Goal: Task Accomplishment & Management: Manage account settings

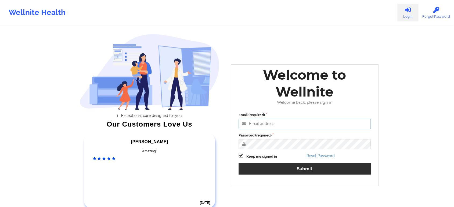
type input "[EMAIL_ADDRESS][DOMAIN_NAME]"
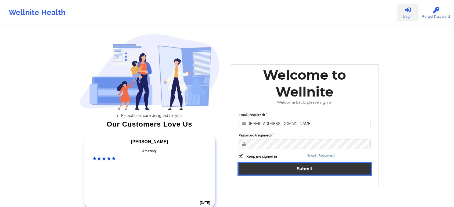
click at [293, 169] on button "Submit" at bounding box center [305, 169] width 132 height 12
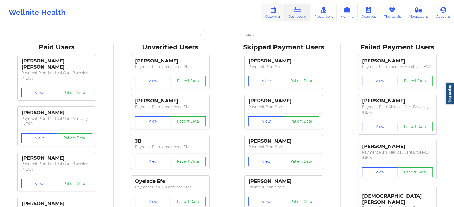
click at [273, 15] on link "Calendar" at bounding box center [272, 13] width 23 height 18
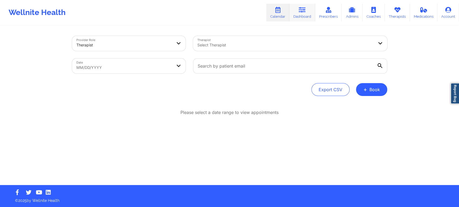
click at [301, 9] on icon at bounding box center [302, 10] width 7 height 6
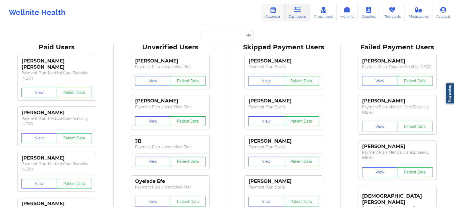
click at [276, 15] on link "Calendar" at bounding box center [272, 13] width 23 height 18
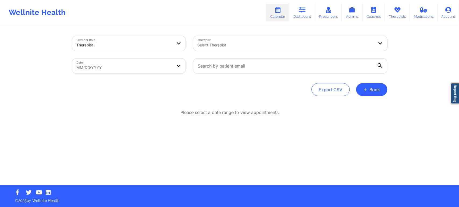
select select "2025-8"
select select "2025-9"
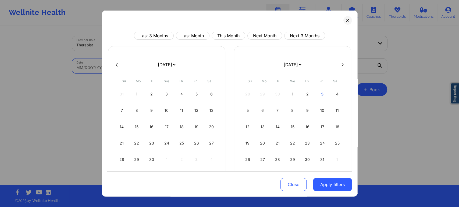
click at [133, 66] on body "Wellnite Health Calendar Dashboard Prescribers Admins Coaches Therapists Medica…" at bounding box center [229, 103] width 459 height 207
click at [228, 32] on button "This Month" at bounding box center [228, 36] width 34 height 8
select select "2025-9"
select select "2025-10"
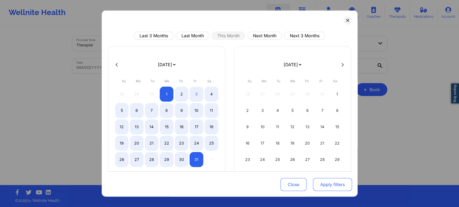
click at [325, 180] on button "Apply filters" at bounding box center [332, 184] width 39 height 13
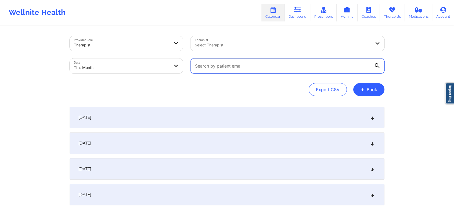
click at [223, 70] on input "text" at bounding box center [288, 66] width 194 height 15
paste input "[EMAIL_ADDRESS][DOMAIN_NAME]"
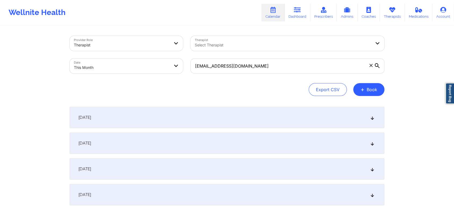
click at [91, 143] on span "[DATE]" at bounding box center [84, 143] width 13 height 5
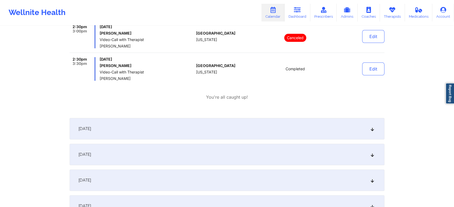
scroll to position [135, 0]
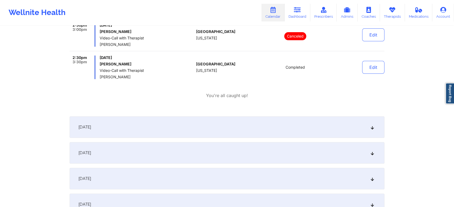
click at [125, 117] on div "[DATE]" at bounding box center [227, 127] width 315 height 21
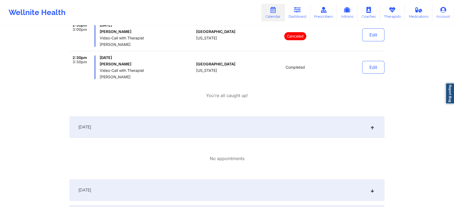
click at [116, 125] on div "[DATE]" at bounding box center [227, 127] width 315 height 21
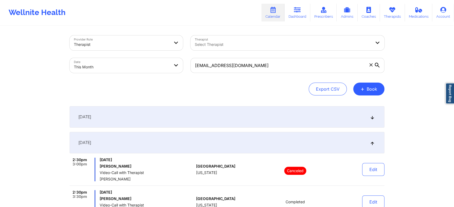
scroll to position [0, 0]
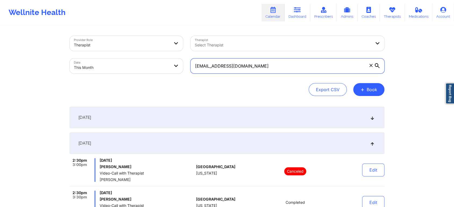
drag, startPoint x: 273, startPoint y: 68, endPoint x: 182, endPoint y: 59, distance: 91.3
click at [182, 59] on div "Provider Role Therapist Therapist Select Therapist Date This Month [EMAIL_ADDRE…" at bounding box center [227, 54] width 322 height 45
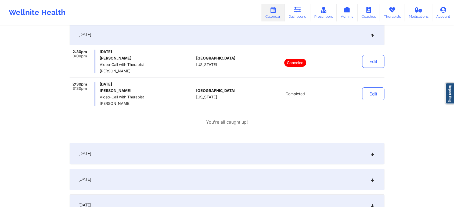
scroll to position [110, 0]
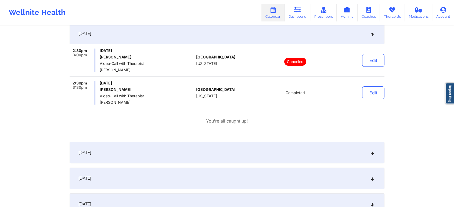
click at [192, 149] on div "[DATE]" at bounding box center [227, 152] width 315 height 21
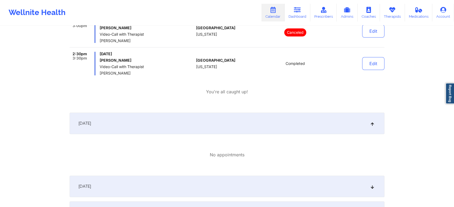
scroll to position [142, 0]
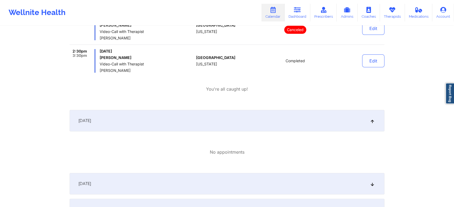
click at [300, 123] on div "[DATE]" at bounding box center [227, 120] width 315 height 21
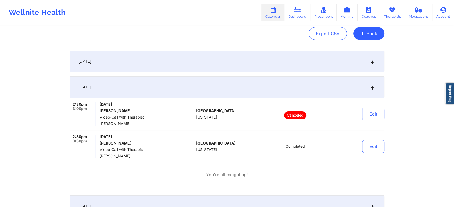
scroll to position [55, 0]
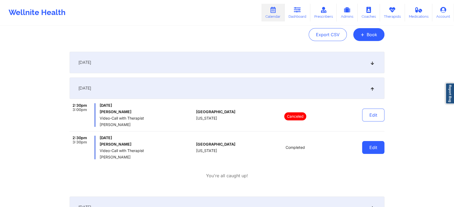
click at [375, 147] on button "Edit" at bounding box center [373, 147] width 22 height 13
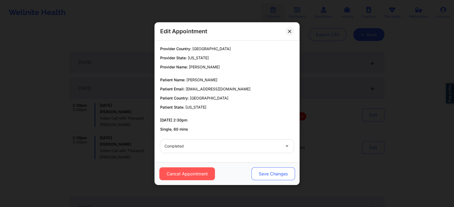
click at [277, 173] on button "Save Changes" at bounding box center [274, 174] width 44 height 13
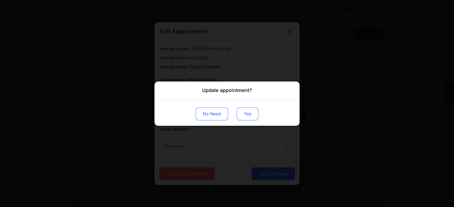
click at [244, 109] on button "Yes" at bounding box center [248, 113] width 22 height 13
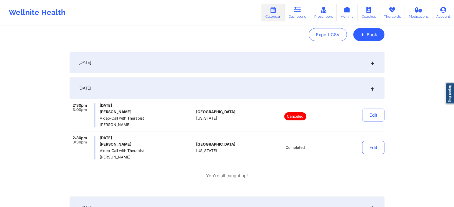
scroll to position [0, 0]
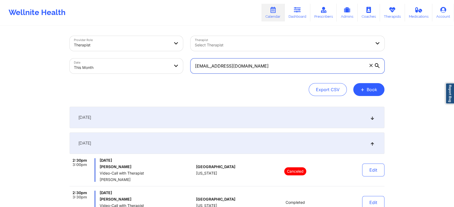
drag, startPoint x: 267, startPoint y: 63, endPoint x: 153, endPoint y: 56, distance: 114.4
click at [153, 56] on div "Provider Role Therapist Therapist Select Therapist Date This Month [EMAIL_ADDRE…" at bounding box center [227, 54] width 322 height 45
paste input "gabrielomarmat00"
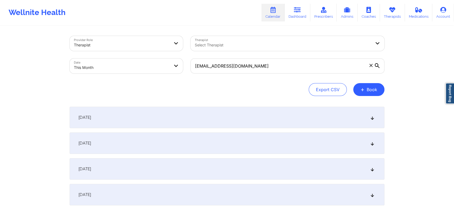
click at [217, 142] on div "[DATE]" at bounding box center [227, 143] width 315 height 21
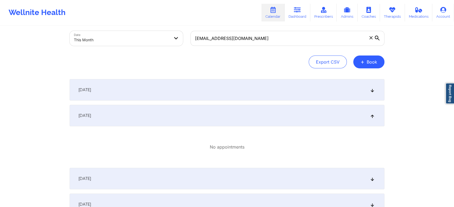
scroll to position [30, 0]
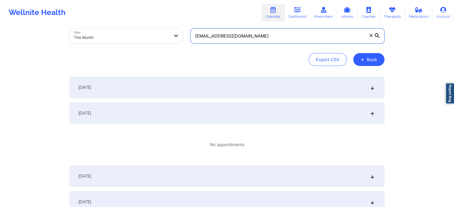
drag, startPoint x: 283, startPoint y: 38, endPoint x: 163, endPoint y: 17, distance: 122.0
paste input "rhianon224"
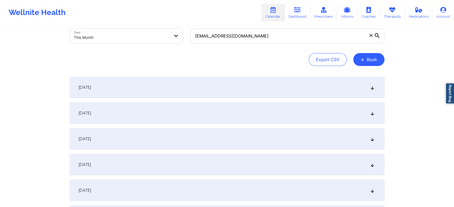
click at [173, 105] on div "[DATE]" at bounding box center [227, 113] width 315 height 21
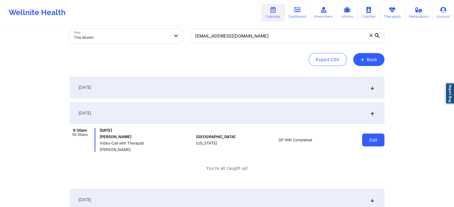
click at [374, 142] on button "Edit" at bounding box center [373, 140] width 22 height 13
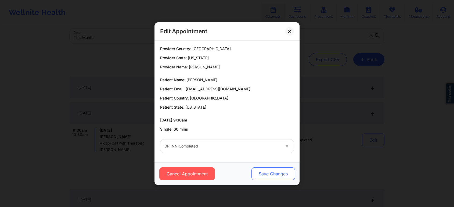
click at [271, 171] on button "Save Changes" at bounding box center [274, 174] width 44 height 13
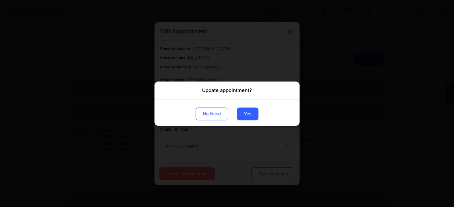
click at [271, 171] on div "Update appointment? No Need Yes" at bounding box center [227, 103] width 454 height 207
click at [244, 109] on button "Yes" at bounding box center [248, 113] width 22 height 13
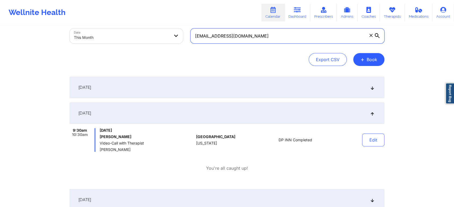
drag, startPoint x: 280, startPoint y: 37, endPoint x: 188, endPoint y: 20, distance: 93.4
paste input "lexifrancke"
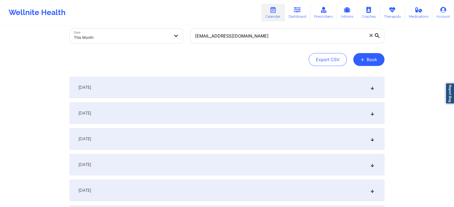
click at [227, 118] on div "[DATE]" at bounding box center [227, 113] width 315 height 21
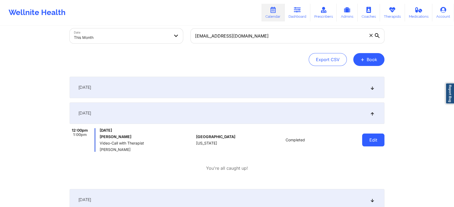
click at [365, 135] on button "Edit" at bounding box center [373, 140] width 22 height 13
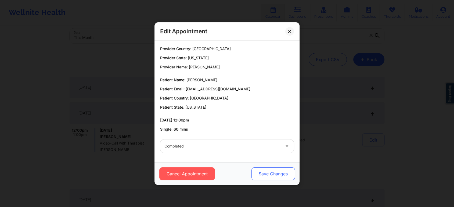
click at [274, 173] on button "Save Changes" at bounding box center [274, 174] width 44 height 13
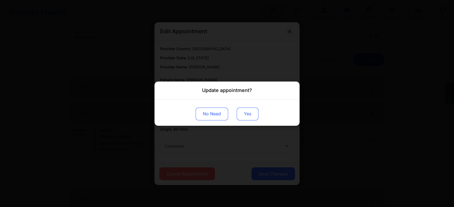
click at [249, 112] on button "Yes" at bounding box center [248, 113] width 22 height 13
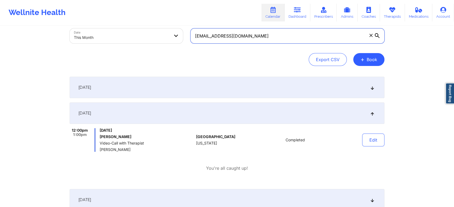
drag, startPoint x: 264, startPoint y: 36, endPoint x: 168, endPoint y: 29, distance: 96.4
click at [168, 29] on div "Provider Role Therapist Therapist Select Therapist Date This Month [EMAIL_ADDRE…" at bounding box center [227, 24] width 322 height 45
paste input "jecaffin"
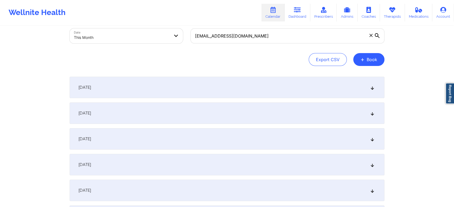
click at [177, 106] on div "[DATE]" at bounding box center [227, 113] width 315 height 21
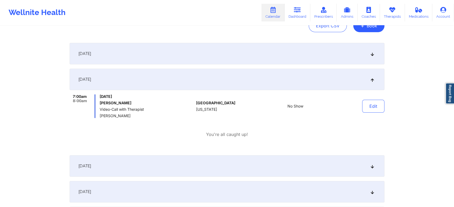
scroll to position [0, 0]
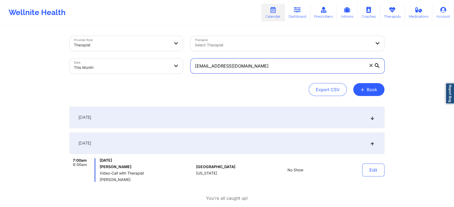
drag, startPoint x: 319, startPoint y: 71, endPoint x: 173, endPoint y: 59, distance: 146.4
click at [173, 59] on div "Provider Role Therapist Therapist Select Therapist Date This Month [EMAIL_ADDRE…" at bounding box center [227, 54] width 322 height 45
paste input "wraith.c.nephilidus"
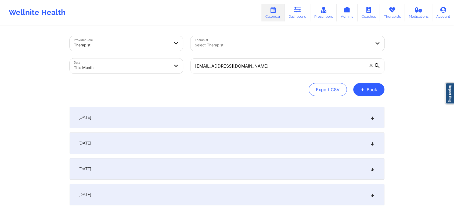
click at [188, 138] on div "[DATE]" at bounding box center [227, 143] width 315 height 21
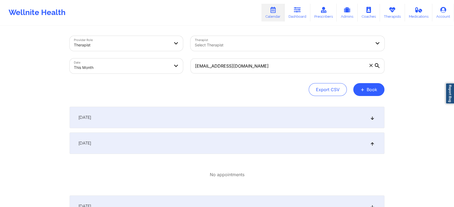
click at [193, 145] on div "[DATE]" at bounding box center [227, 143] width 315 height 21
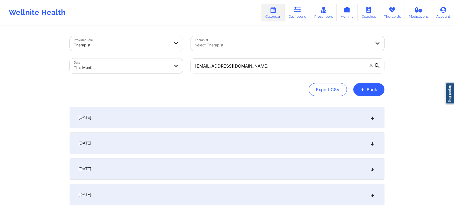
click at [193, 145] on div "[DATE]" at bounding box center [227, 143] width 315 height 21
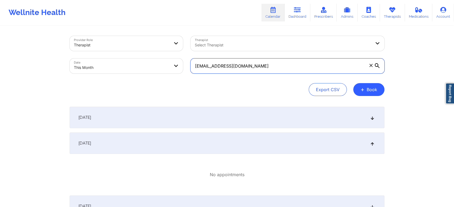
drag, startPoint x: 277, startPoint y: 62, endPoint x: 192, endPoint y: 59, distance: 85.5
click at [192, 59] on label "[EMAIL_ADDRESS][DOMAIN_NAME]" at bounding box center [288, 66] width 194 height 15
paste input "lnhuynh99"
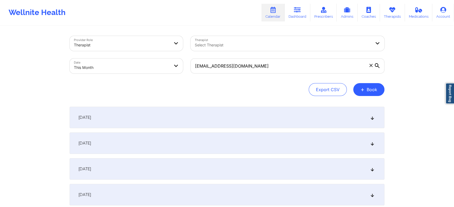
click at [260, 140] on div "[DATE]" at bounding box center [227, 143] width 315 height 21
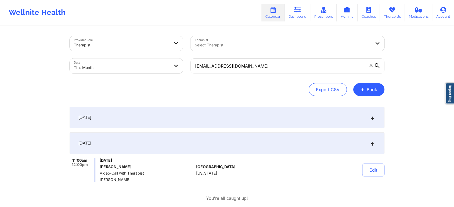
click at [159, 114] on div "[DATE]" at bounding box center [227, 117] width 315 height 21
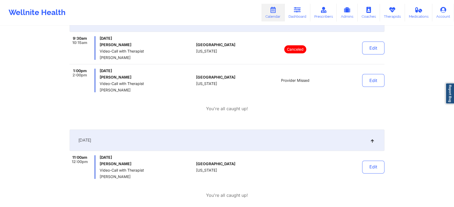
scroll to position [126, 0]
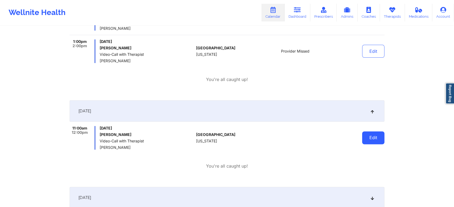
click at [370, 141] on button "Edit" at bounding box center [373, 138] width 22 height 13
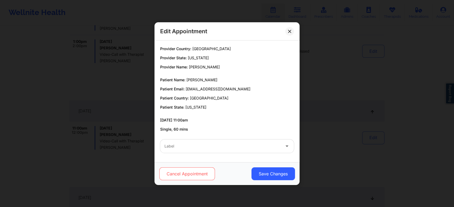
click at [186, 180] on button "Cancel Appointment" at bounding box center [187, 174] width 56 height 13
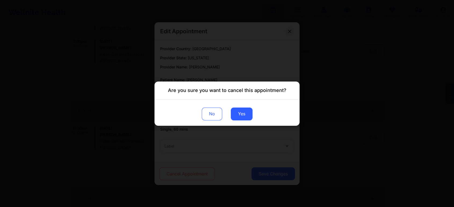
click at [186, 180] on div "Are you sure you want to cancel this appointment? No Yes" at bounding box center [227, 103] width 454 height 207
click at [238, 124] on div "No Yes" at bounding box center [227, 112] width 145 height 26
click at [238, 115] on button "Yes" at bounding box center [242, 113] width 22 height 13
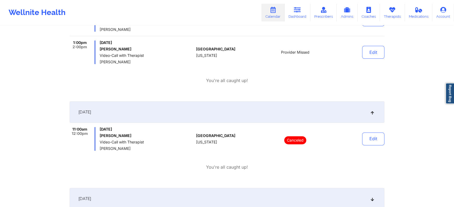
scroll to position [0, 0]
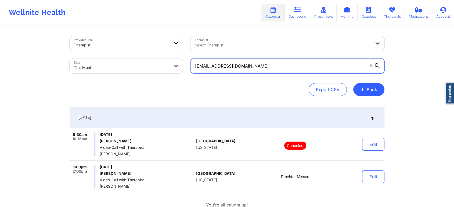
drag, startPoint x: 250, startPoint y: 62, endPoint x: 140, endPoint y: 56, distance: 110.3
click at [140, 56] on div "Provider Role Therapist Therapist Select Therapist Date This Month [EMAIL_ADDRE…" at bounding box center [227, 54] width 322 height 45
paste input "[PERSON_NAME].whitehair84"
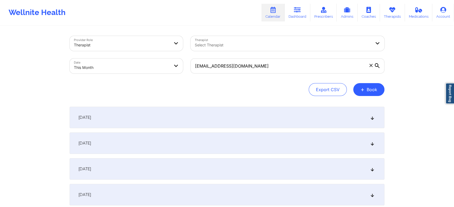
click at [184, 138] on div "[DATE]" at bounding box center [227, 143] width 315 height 21
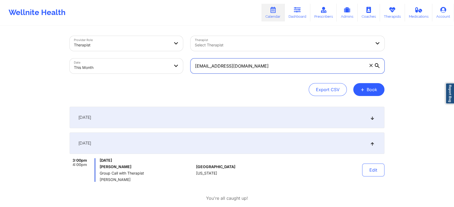
drag, startPoint x: 281, startPoint y: 70, endPoint x: 174, endPoint y: 60, distance: 107.1
click at [174, 60] on div "Provider Role Therapist Therapist Select Therapist Date This Month [EMAIL_ADDRE…" at bounding box center [227, 54] width 322 height 45
paste input "Hi [PERSON_NAME] you are doing great. I am reaching out to follow up on the app…"
click at [299, 69] on input "[EMAIL_ADDRESS][DOMAIN_NAME]" at bounding box center [288, 66] width 194 height 15
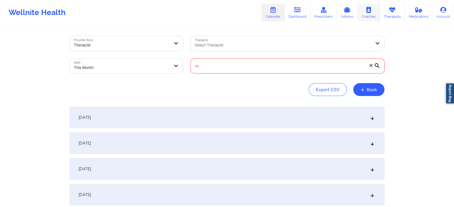
type input "m"
click at [238, 59] on input "m" at bounding box center [288, 66] width 194 height 15
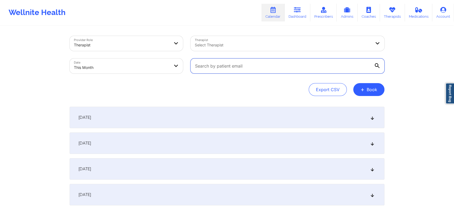
paste input "[EMAIL_ADDRESS][DOMAIN_NAME]"
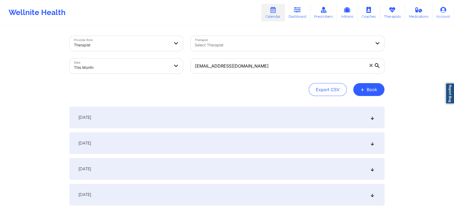
click at [256, 137] on div "[DATE]" at bounding box center [227, 143] width 315 height 21
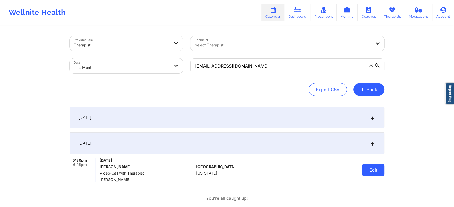
click at [377, 168] on button "Edit" at bounding box center [373, 170] width 22 height 13
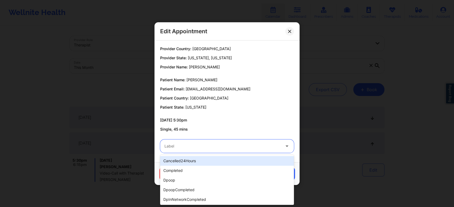
click at [247, 150] on div "Label" at bounding box center [220, 146] width 121 height 13
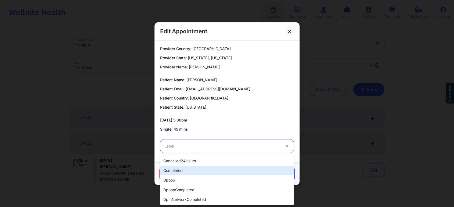
click at [206, 169] on div "completed" at bounding box center [227, 171] width 134 height 10
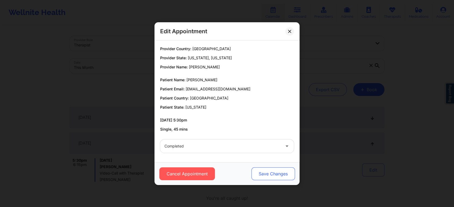
click at [254, 171] on button "Save Changes" at bounding box center [274, 174] width 44 height 13
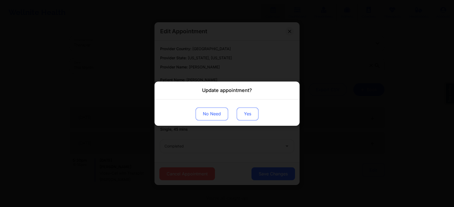
click at [248, 111] on button "Yes" at bounding box center [248, 113] width 22 height 13
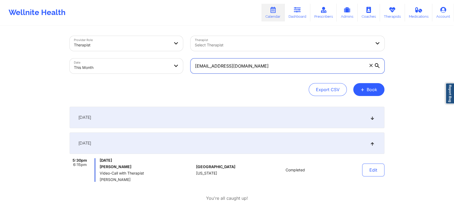
drag, startPoint x: 256, startPoint y: 62, endPoint x: 112, endPoint y: 73, distance: 144.2
click at [112, 73] on div "Provider Role Therapist Therapist Select Therapist Date This Month [EMAIL_ADDRE…" at bounding box center [227, 54] width 322 height 45
paste input "[EMAIL_ADDRESS]"
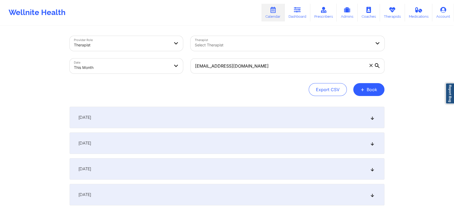
click at [183, 152] on div "[DATE]" at bounding box center [227, 143] width 315 height 21
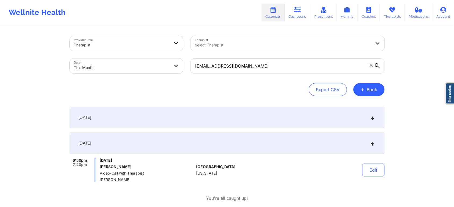
click at [369, 163] on div "Edit" at bounding box center [360, 171] width 50 height 24
click at [369, 168] on button "Edit" at bounding box center [373, 170] width 22 height 13
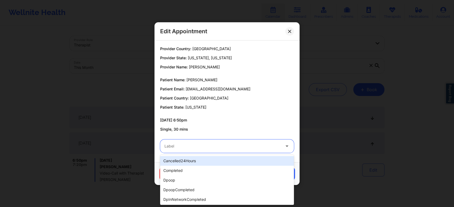
click at [176, 143] on div at bounding box center [222, 146] width 116 height 6
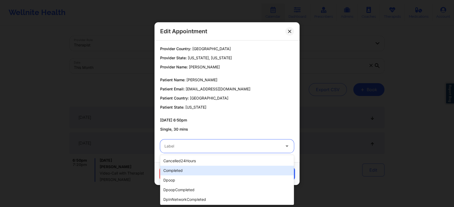
click at [176, 169] on div "completed" at bounding box center [227, 171] width 134 height 10
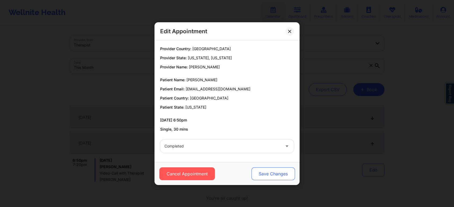
click at [273, 170] on button "Save Changes" at bounding box center [274, 174] width 44 height 13
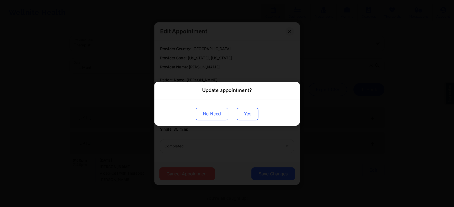
click at [249, 116] on button "Yes" at bounding box center [248, 113] width 22 height 13
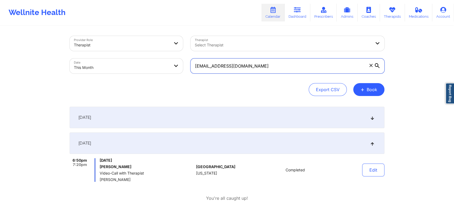
drag, startPoint x: 252, startPoint y: 69, endPoint x: 176, endPoint y: 59, distance: 76.7
click at [176, 59] on div "Provider Role Therapist Therapist Select Therapist Date This Month [EMAIL_ADDRE…" at bounding box center [227, 54] width 322 height 45
paste input "earthdriller@gmai"
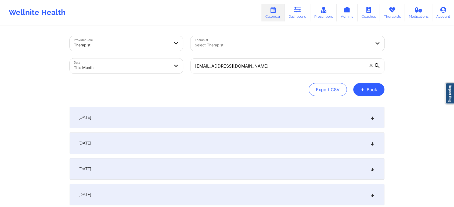
click at [203, 137] on div "[DATE]" at bounding box center [227, 143] width 315 height 21
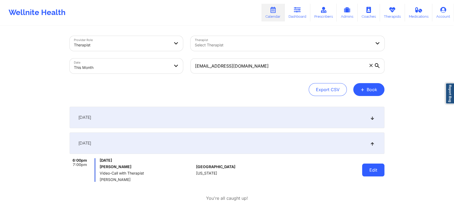
click at [368, 171] on button "Edit" at bounding box center [373, 170] width 22 height 13
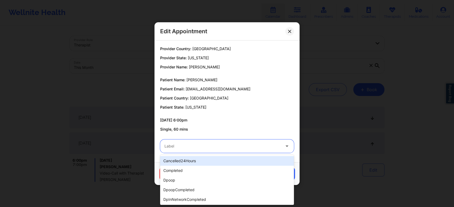
click at [232, 152] on div "Label" at bounding box center [220, 146] width 121 height 13
click at [207, 160] on div "cancelled24Hours" at bounding box center [227, 161] width 134 height 10
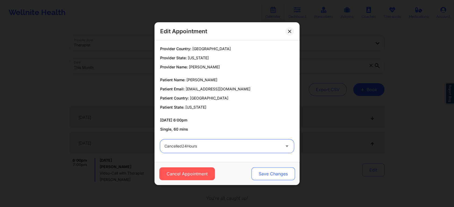
click at [272, 178] on button "Save Changes" at bounding box center [274, 174] width 44 height 13
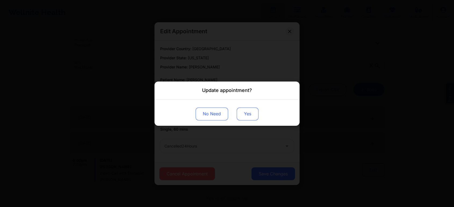
click at [249, 114] on button "Yes" at bounding box center [248, 113] width 22 height 13
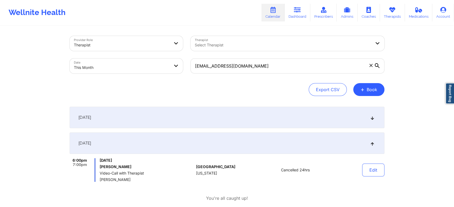
drag, startPoint x: 249, startPoint y: 58, endPoint x: 249, endPoint y: 65, distance: 7.3
click at [249, 65] on div "[EMAIL_ADDRESS][DOMAIN_NAME]" at bounding box center [288, 66] width 202 height 23
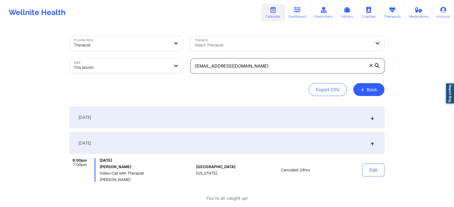
drag, startPoint x: 249, startPoint y: 65, endPoint x: 171, endPoint y: 69, distance: 77.5
click at [171, 69] on div "Provider Role Therapist Therapist Select Therapist Date This Month [EMAIL_ADDRE…" at bounding box center [227, 54] width 322 height 45
paste input "johnandoh56"
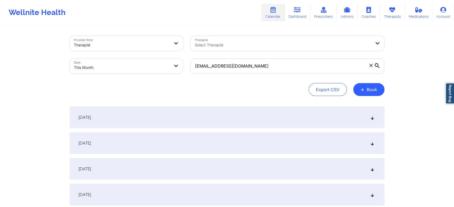
drag, startPoint x: 202, startPoint y: 135, endPoint x: 267, endPoint y: 148, distance: 66.1
click at [267, 148] on div "[DATE]" at bounding box center [227, 143] width 315 height 21
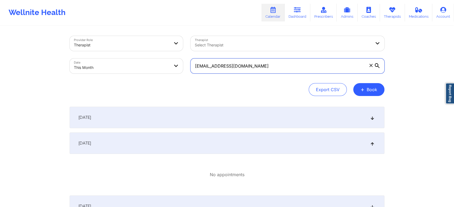
drag, startPoint x: 254, startPoint y: 67, endPoint x: 83, endPoint y: 43, distance: 172.8
click at [83, 43] on div "Provider Role Therapist Therapist Select Therapist Date This Month [EMAIL_ADDRE…" at bounding box center [227, 54] width 322 height 45
paste input "mahabirakash8"
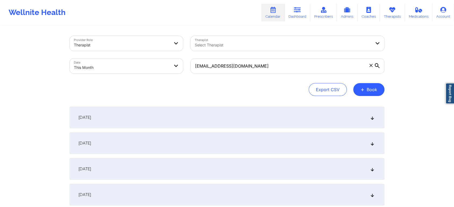
click at [110, 143] on div "[DATE]" at bounding box center [227, 143] width 315 height 21
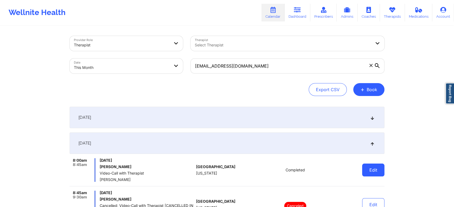
click at [380, 170] on button "Edit" at bounding box center [373, 170] width 22 height 13
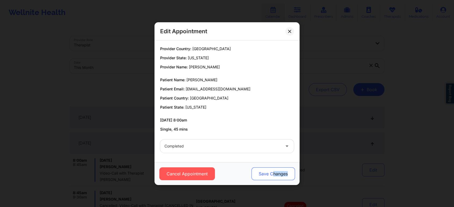
drag, startPoint x: 287, startPoint y: 181, endPoint x: 273, endPoint y: 168, distance: 19.0
click at [273, 168] on div "Cancel Appointment Save Changes" at bounding box center [227, 174] width 145 height 23
click at [268, 176] on button "Save Changes" at bounding box center [274, 174] width 44 height 13
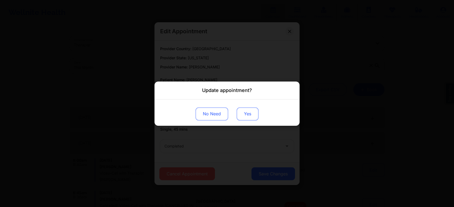
click at [241, 120] on button "Yes" at bounding box center [248, 113] width 22 height 13
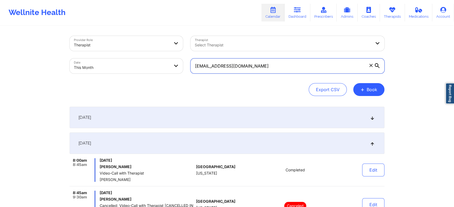
drag, startPoint x: 260, startPoint y: 62, endPoint x: 145, endPoint y: 45, distance: 115.8
click at [145, 45] on div "Provider Role Therapist Therapist Select Therapist Date This Month [EMAIL_ADDRE…" at bounding box center [227, 54] width 322 height 45
paste input "[PERSON_NAME].[PERSON_NAME]"
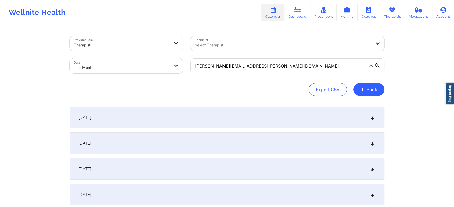
click at [323, 139] on div "[DATE]" at bounding box center [227, 143] width 315 height 21
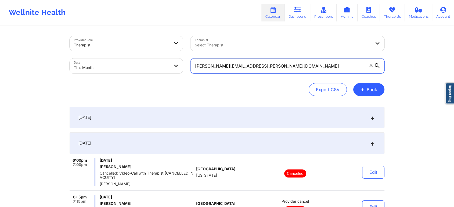
drag, startPoint x: 276, startPoint y: 60, endPoint x: 98, endPoint y: 44, distance: 178.6
click at [98, 44] on div "Provider Role Therapist Therapist Select Therapist Date This Month [PERSON_NAME…" at bounding box center [227, 54] width 322 height 45
paste input "mandifoster_uta@hot"
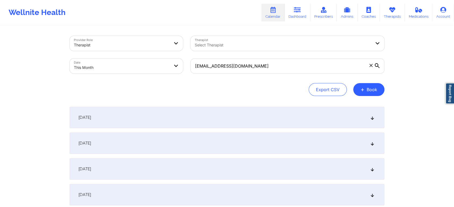
click at [95, 140] on div "[DATE]" at bounding box center [227, 143] width 315 height 21
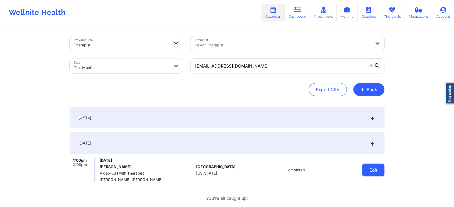
click at [363, 168] on button "Edit" at bounding box center [373, 170] width 22 height 13
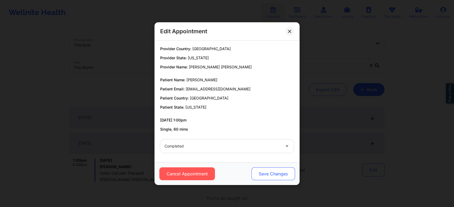
click at [272, 169] on button "Save Changes" at bounding box center [274, 174] width 44 height 13
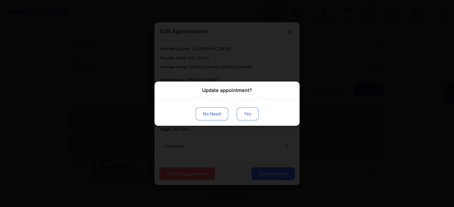
click at [246, 111] on button "Yes" at bounding box center [248, 113] width 22 height 13
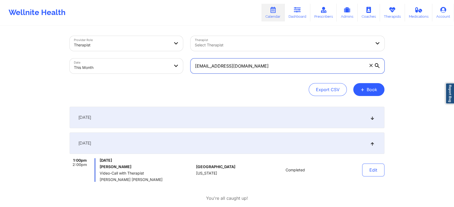
drag, startPoint x: 274, startPoint y: 70, endPoint x: 176, endPoint y: 58, distance: 98.8
click at [176, 58] on div "Provider Role Therapist Therapist Select Therapist Date This Month [EMAIL_ADDRE…" at bounding box center [227, 54] width 322 height 45
paste input "[PERSON_NAME].[PERSON_NAME]@gsk"
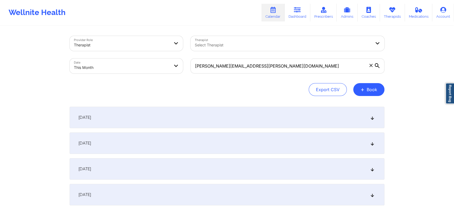
click at [209, 141] on div "[DATE]" at bounding box center [227, 143] width 315 height 21
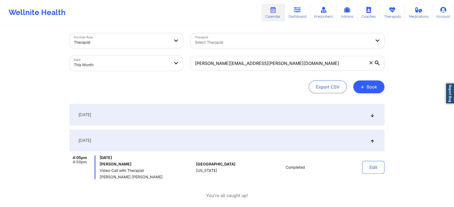
scroll to position [5, 0]
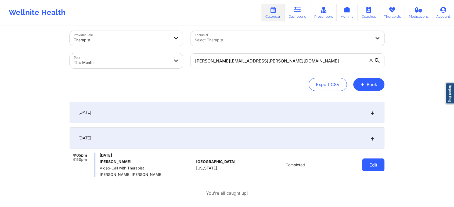
click at [373, 164] on button "Edit" at bounding box center [373, 165] width 22 height 13
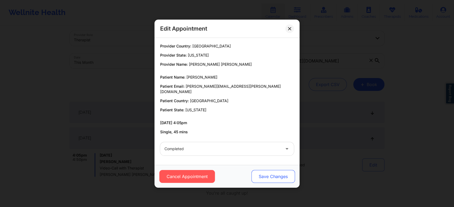
click at [265, 180] on button "Save Changes" at bounding box center [274, 176] width 44 height 13
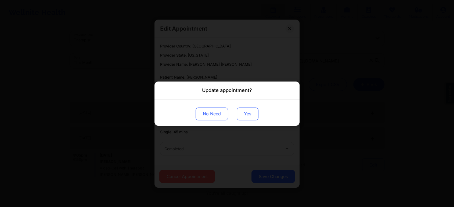
click at [252, 118] on button "Yes" at bounding box center [248, 113] width 22 height 13
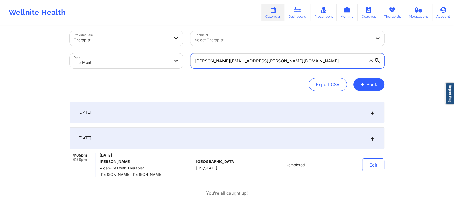
drag, startPoint x: 273, startPoint y: 60, endPoint x: 164, endPoint y: 62, distance: 108.8
click at [164, 62] on div "Provider Role Therapist Therapist Select Therapist Date This Month [PERSON_NAME…" at bounding box center [227, 49] width 322 height 45
paste input "[EMAIL_ADDRESS]"
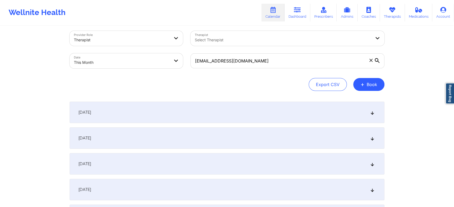
click at [171, 136] on div "[DATE]" at bounding box center [227, 138] width 315 height 21
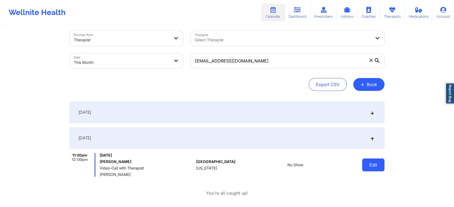
click at [369, 162] on button "Edit" at bounding box center [373, 165] width 22 height 13
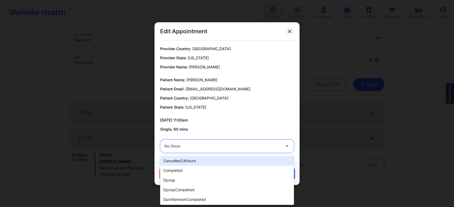
click at [189, 148] on div at bounding box center [222, 146] width 116 height 6
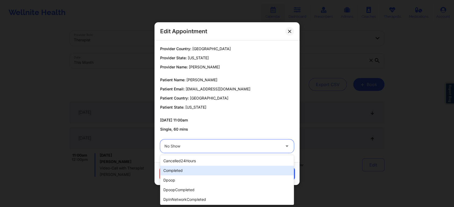
click at [185, 168] on div "completed" at bounding box center [227, 171] width 134 height 10
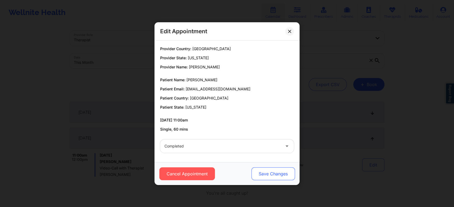
click at [271, 168] on button "Save Changes" at bounding box center [274, 174] width 44 height 13
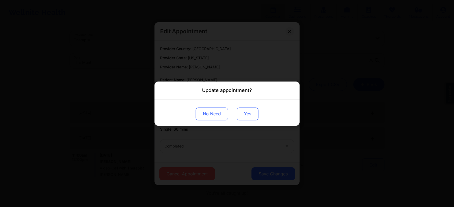
click at [249, 112] on button "Yes" at bounding box center [248, 113] width 22 height 13
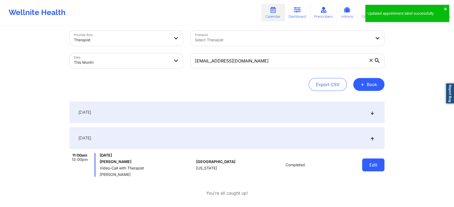
click at [369, 167] on button "Edit" at bounding box center [373, 165] width 22 height 13
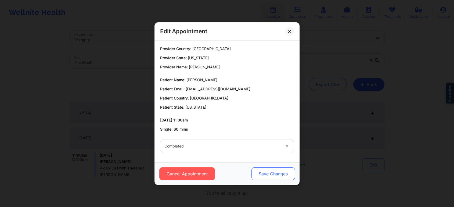
click at [275, 179] on button "Save Changes" at bounding box center [274, 174] width 44 height 13
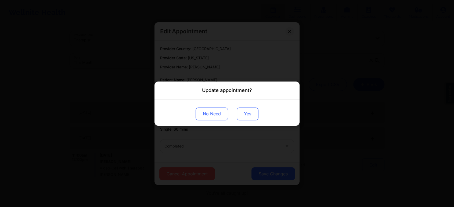
click at [253, 118] on button "Yes" at bounding box center [248, 113] width 22 height 13
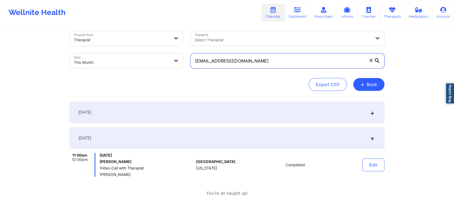
drag, startPoint x: 256, startPoint y: 60, endPoint x: 127, endPoint y: 52, distance: 129.2
click at [127, 52] on div "Provider Role Therapist Therapist Select Therapist Date This Month [EMAIL_ADDRE…" at bounding box center [227, 49] width 322 height 45
paste input "[EMAIL_ADDRESS][DOMAIN_NAME]"
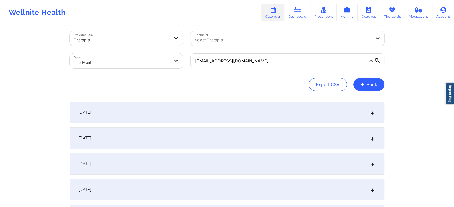
click at [129, 141] on div "[DATE]" at bounding box center [227, 138] width 315 height 21
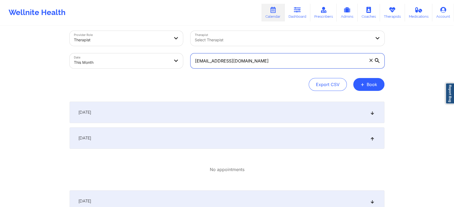
drag, startPoint x: 259, startPoint y: 59, endPoint x: 157, endPoint y: 51, distance: 101.6
click at [157, 51] on div "Provider Role Therapist Therapist Select Therapist Date This Month [EMAIL_ADDRE…" at bounding box center [227, 49] width 322 height 45
paste input "[EMAIL_ADDRESS][DOMAIN_NAME]"
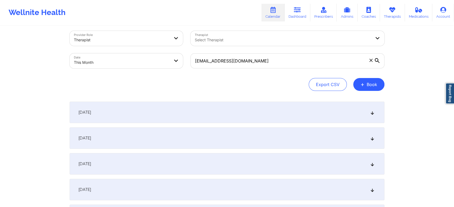
click at [166, 133] on div "[DATE]" at bounding box center [227, 138] width 315 height 21
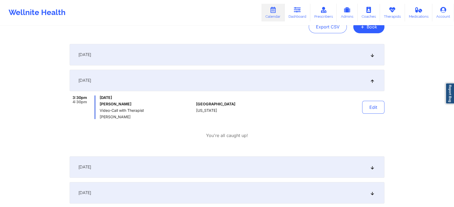
scroll to position [65, 0]
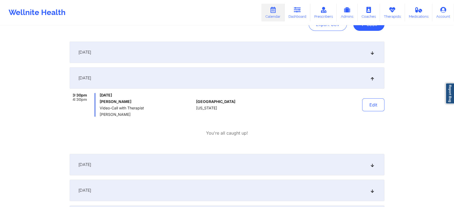
drag, startPoint x: 453, startPoint y: 47, endPoint x: 458, endPoint y: 46, distance: 5.7
click at [454, 46] on html "Wellnite Health Calendar Dashboard Prescribers Admins Coaches Therapists Medica…" at bounding box center [227, 38] width 454 height 207
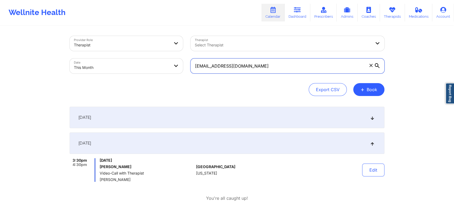
drag, startPoint x: 252, startPoint y: 68, endPoint x: 144, endPoint y: 61, distance: 108.6
click at [144, 61] on div "Provider Role Therapist Therapist Select Therapist Date This Month [EMAIL_ADDRE…" at bounding box center [227, 54] width 322 height 45
paste input "[EMAIL_ADDRESS]"
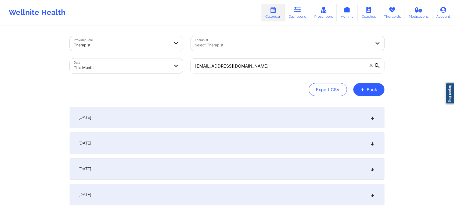
click at [139, 149] on div "[DATE]" at bounding box center [227, 143] width 315 height 21
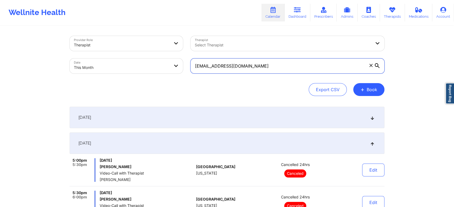
drag, startPoint x: 265, startPoint y: 64, endPoint x: 108, endPoint y: 48, distance: 158.5
click at [108, 48] on div "Provider Role Therapist Therapist Select Therapist Date This Month [EMAIL_ADDRE…" at bounding box center [227, 54] width 322 height 45
paste input "quepor87@gmai"
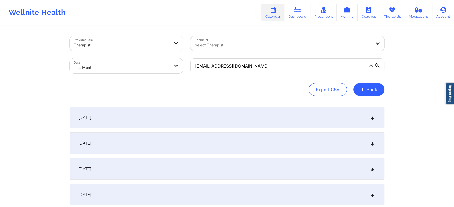
click at [120, 145] on div "[DATE]" at bounding box center [227, 143] width 315 height 21
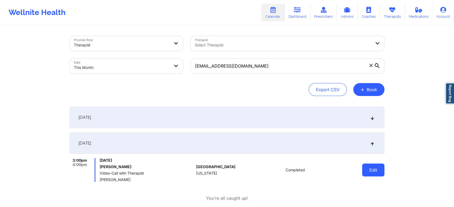
drag, startPoint x: 392, startPoint y: 164, endPoint x: 381, endPoint y: 170, distance: 11.8
click at [381, 170] on button "Edit" at bounding box center [373, 170] width 22 height 13
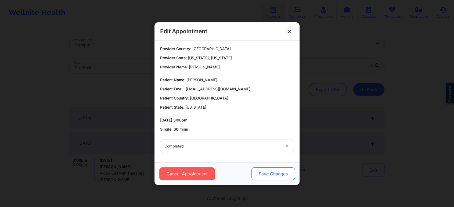
click at [281, 171] on button "Save Changes" at bounding box center [274, 174] width 44 height 13
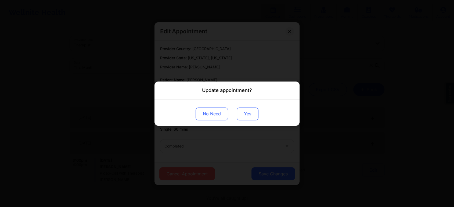
click at [244, 109] on button "Yes" at bounding box center [248, 113] width 22 height 13
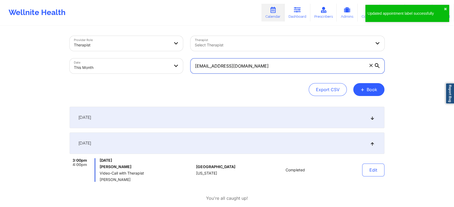
drag, startPoint x: 260, startPoint y: 59, endPoint x: 132, endPoint y: 67, distance: 128.2
click at [132, 67] on div "Provider Role Therapist Therapist Select Therapist Date This Month [EMAIL_ADDRE…" at bounding box center [227, 54] width 322 height 45
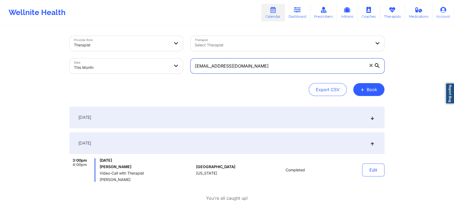
paste input "hrsamuel06"
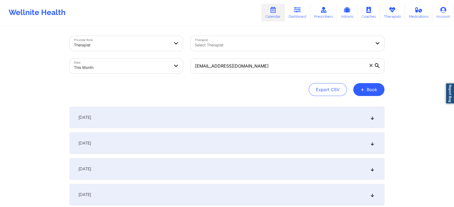
click at [133, 150] on div "[DATE]" at bounding box center [227, 143] width 315 height 21
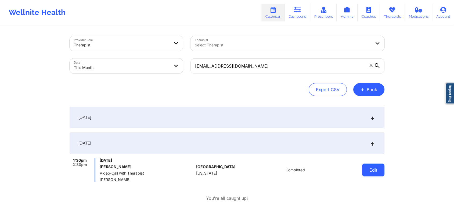
click at [379, 171] on button "Edit" at bounding box center [373, 170] width 22 height 13
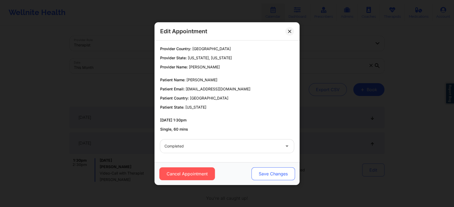
click at [279, 180] on button "Save Changes" at bounding box center [274, 174] width 44 height 13
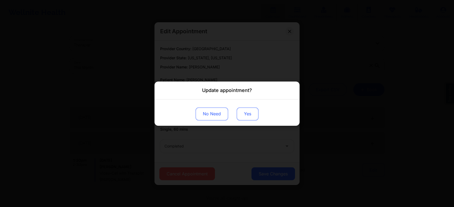
click at [256, 119] on button "Yes" at bounding box center [248, 113] width 22 height 13
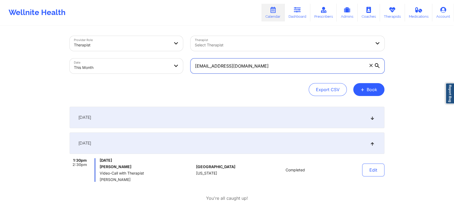
drag, startPoint x: 259, startPoint y: 66, endPoint x: 163, endPoint y: 75, distance: 96.1
click at [163, 75] on div "Provider Role Therapist Therapist Select Therapist Date This Month [EMAIL_ADDRE…" at bounding box center [227, 54] width 322 height 45
paste input "chicole82"
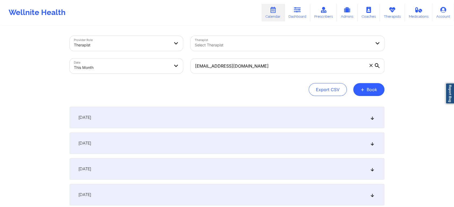
click at [213, 153] on div "[DATE]" at bounding box center [227, 143] width 315 height 21
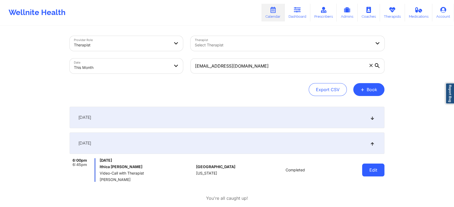
click at [371, 176] on button "Edit" at bounding box center [373, 170] width 22 height 13
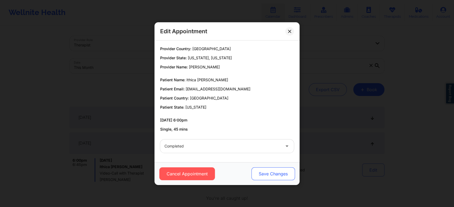
click at [278, 172] on button "Save Changes" at bounding box center [274, 174] width 44 height 13
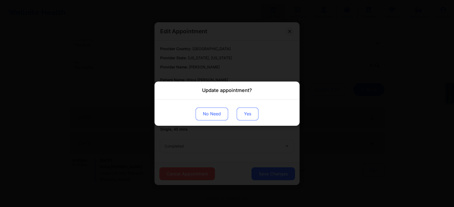
click at [254, 108] on button "Yes" at bounding box center [248, 113] width 22 height 13
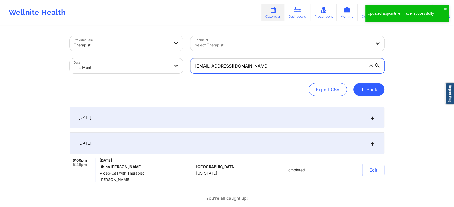
drag, startPoint x: 256, startPoint y: 62, endPoint x: 134, endPoint y: 58, distance: 121.8
click at [134, 58] on div "Provider Role Therapist Therapist Select Therapist Date This Month [EMAIL_ADDRE…" at bounding box center [227, 54] width 322 height 45
paste input "[URL]"
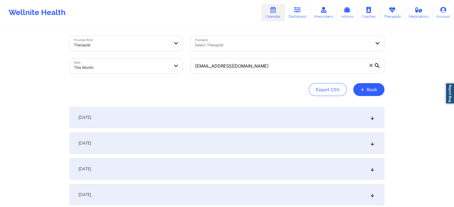
click at [271, 140] on div "[DATE]" at bounding box center [227, 143] width 315 height 21
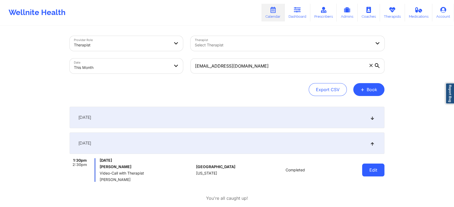
click at [367, 168] on button "Edit" at bounding box center [373, 170] width 22 height 13
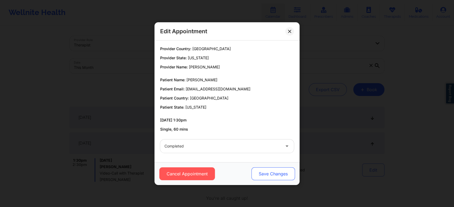
click at [278, 172] on button "Save Changes" at bounding box center [274, 174] width 44 height 13
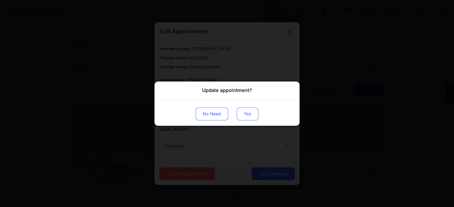
click at [250, 117] on button "Yes" at bounding box center [248, 113] width 22 height 13
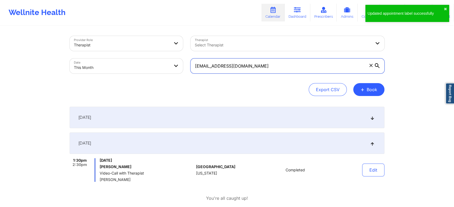
drag, startPoint x: 262, startPoint y: 65, endPoint x: 163, endPoint y: 66, distance: 99.4
click at [163, 66] on div "Provider Role Therapist Therapist Select Therapist Date This Month [EMAIL_ADDRE…" at bounding box center [227, 54] width 322 height 45
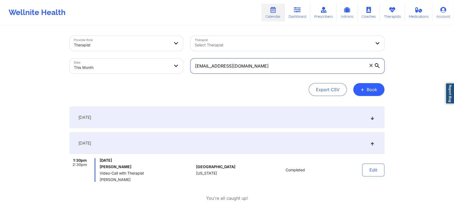
paste input "[EMAIL_ADDRESS]"
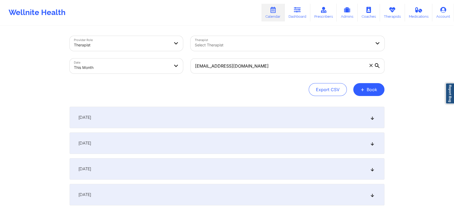
click at [187, 143] on div "[DATE]" at bounding box center [227, 143] width 315 height 21
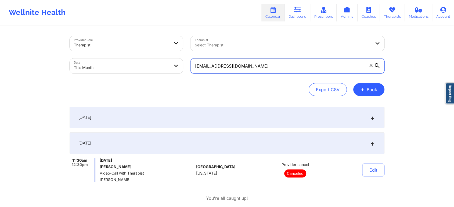
drag, startPoint x: 268, startPoint y: 66, endPoint x: 101, endPoint y: 50, distance: 168.2
click at [101, 50] on div "Provider Role Therapist Therapist Select Therapist Date This Month [EMAIL_ADDRE…" at bounding box center [227, 54] width 322 height 45
paste input "[PERSON_NAME][EMAIL_ADDRESS]"
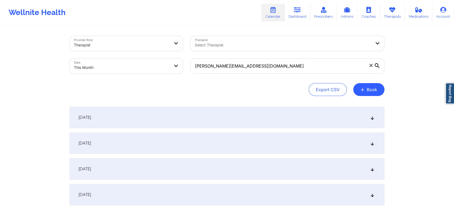
click at [221, 140] on div "[DATE]" at bounding box center [227, 143] width 315 height 21
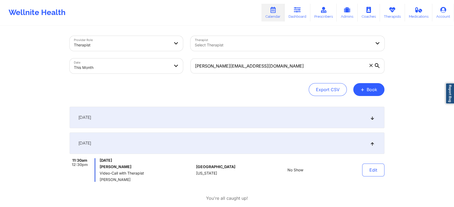
drag, startPoint x: 297, startPoint y: 58, endPoint x: 278, endPoint y: 66, distance: 20.7
click at [278, 66] on div "[PERSON_NAME][EMAIL_ADDRESS][DOMAIN_NAME]" at bounding box center [288, 66] width 202 height 23
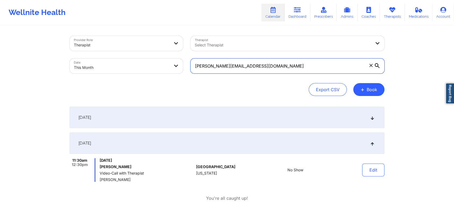
drag, startPoint x: 278, startPoint y: 66, endPoint x: 183, endPoint y: 48, distance: 97.2
click at [183, 48] on div "Provider Role Therapist Therapist Select Therapist Date This Month [PERSON_NAME…" at bounding box center [227, 54] width 322 height 45
paste input "gracielipscomb@ao"
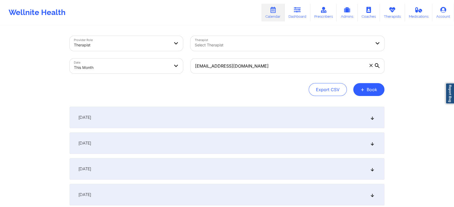
click at [170, 150] on div "[DATE]" at bounding box center [227, 143] width 315 height 21
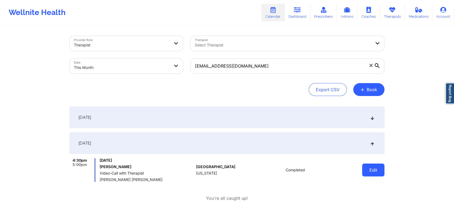
click at [369, 165] on button "Edit" at bounding box center [373, 170] width 22 height 13
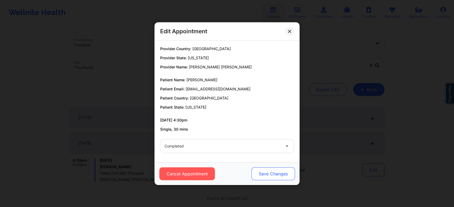
click at [267, 172] on button "Save Changes" at bounding box center [274, 174] width 44 height 13
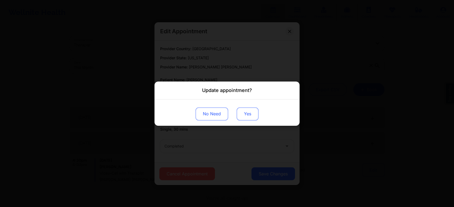
click at [243, 111] on button "Yes" at bounding box center [248, 113] width 22 height 13
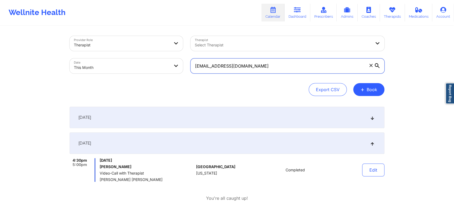
drag, startPoint x: 283, startPoint y: 70, endPoint x: 120, endPoint y: 60, distance: 163.4
click at [120, 60] on div "Provider Role Therapist Therapist Select Therapist Date This Month [EMAIL_ADDRE…" at bounding box center [227, 54] width 322 height 45
paste input "ameeta23@hotmai"
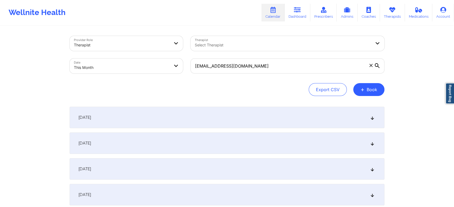
click at [150, 143] on div "[DATE]" at bounding box center [227, 143] width 315 height 21
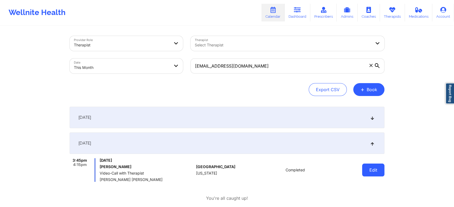
click at [377, 169] on button "Edit" at bounding box center [373, 170] width 22 height 13
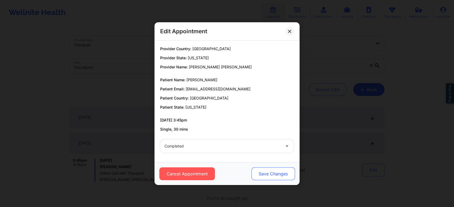
click at [270, 173] on button "Save Changes" at bounding box center [274, 174] width 44 height 13
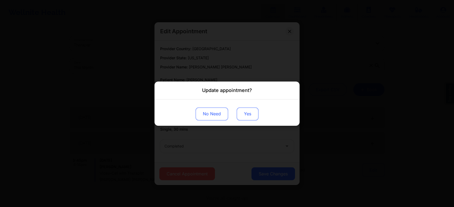
click at [250, 117] on button "Yes" at bounding box center [248, 113] width 22 height 13
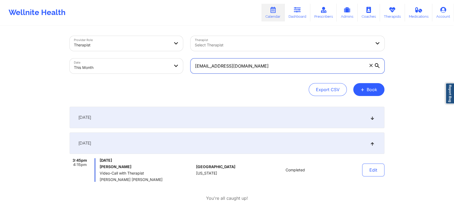
drag, startPoint x: 275, startPoint y: 63, endPoint x: 135, endPoint y: 44, distance: 141.5
click at [135, 44] on div "Provider Role Therapist Therapist Select Therapist Date This Month [EMAIL_ADDRE…" at bounding box center [227, 54] width 322 height 45
paste input "ladanziaee@g"
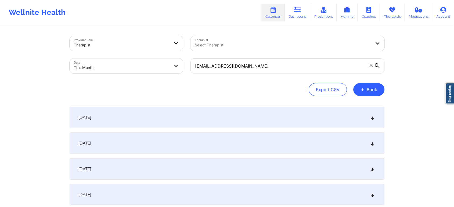
click at [148, 141] on div "[DATE]" at bounding box center [227, 143] width 315 height 21
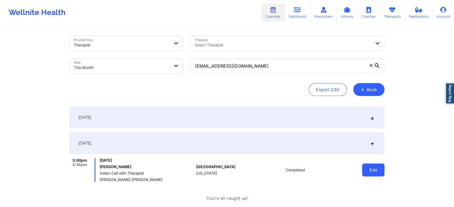
click at [363, 168] on button "Edit" at bounding box center [373, 170] width 22 height 13
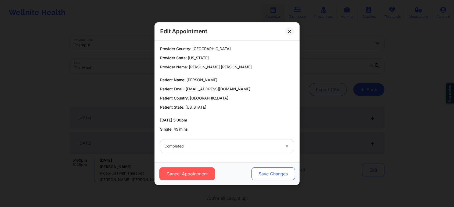
drag, startPoint x: 269, startPoint y: 179, endPoint x: 274, endPoint y: 174, distance: 6.8
click at [274, 174] on button "Save Changes" at bounding box center [274, 174] width 44 height 13
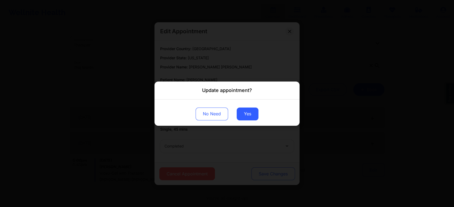
click at [274, 174] on div "Update appointment? No Need Yes" at bounding box center [227, 103] width 454 height 207
click at [242, 111] on button "Yes" at bounding box center [248, 113] width 22 height 13
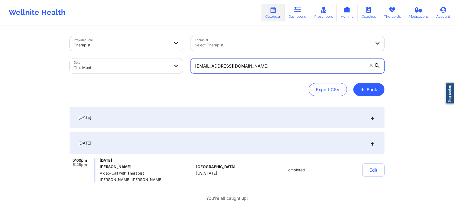
drag, startPoint x: 246, startPoint y: 67, endPoint x: 128, endPoint y: 64, distance: 118.3
click at [128, 64] on div "Provider Role Therapist Therapist Select Therapist Date This Month [EMAIL_ADDRE…" at bounding box center [227, 54] width 322 height 45
paste input "[PERSON_NAME].[PERSON_NAME]@simpli5"
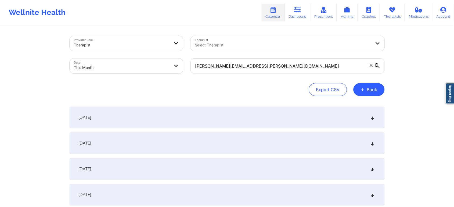
click at [139, 138] on div "[DATE]" at bounding box center [227, 143] width 315 height 21
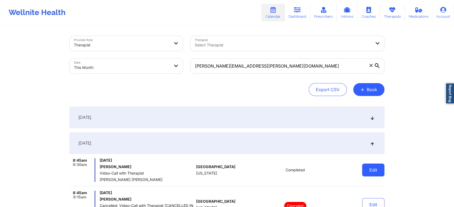
click at [364, 171] on button "Edit" at bounding box center [373, 170] width 22 height 13
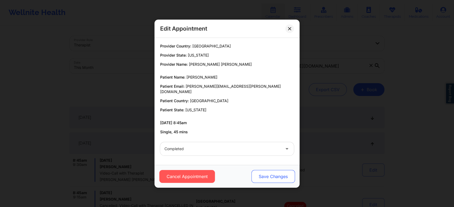
click at [274, 176] on button "Save Changes" at bounding box center [274, 176] width 44 height 13
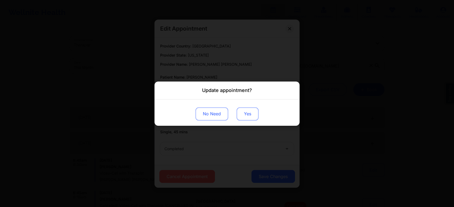
click at [253, 110] on button "Yes" at bounding box center [248, 113] width 22 height 13
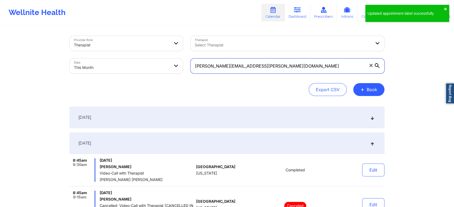
drag, startPoint x: 283, startPoint y: 71, endPoint x: 116, endPoint y: 53, distance: 168.9
click at [116, 53] on div "Provider Role Therapist Therapist Select Therapist Date This Month [PERSON_NAME…" at bounding box center [227, 54] width 322 height 45
paste input "[EMAIL_ADDRESS]"
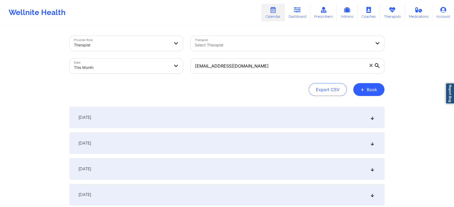
click at [179, 147] on div "[DATE]" at bounding box center [227, 143] width 315 height 21
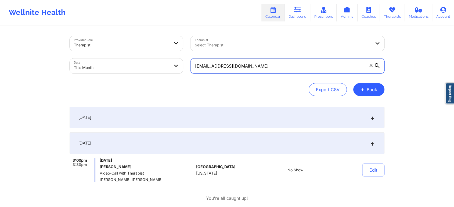
drag, startPoint x: 260, startPoint y: 65, endPoint x: 171, endPoint y: 50, distance: 91.0
click at [171, 50] on div "Provider Role Therapist Therapist Select Therapist Date This Month [EMAIL_ADDRE…" at bounding box center [227, 54] width 322 height 45
paste input "[PERSON_NAME]"
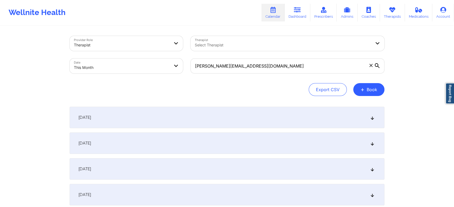
click at [159, 162] on div "[DATE]" at bounding box center [227, 169] width 315 height 21
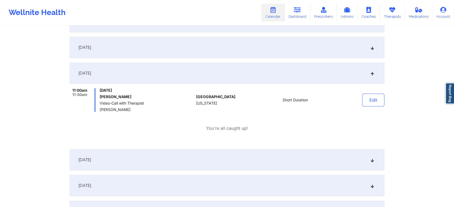
scroll to position [92, 0]
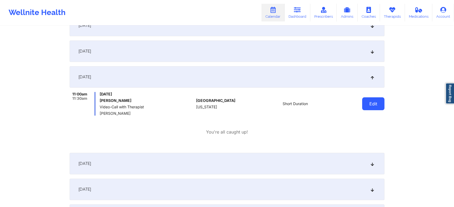
click at [367, 108] on button "Edit" at bounding box center [373, 104] width 22 height 13
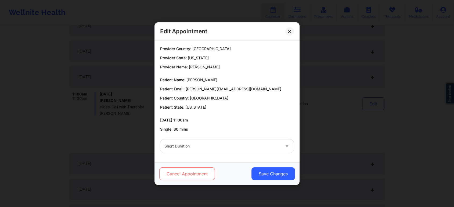
click at [203, 178] on button "Cancel Appointment" at bounding box center [187, 174] width 56 height 13
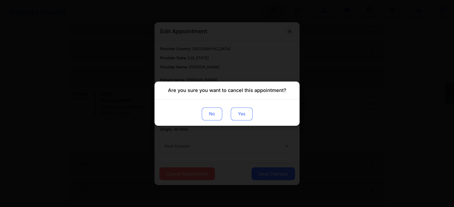
click at [242, 111] on button "Yes" at bounding box center [242, 113] width 22 height 13
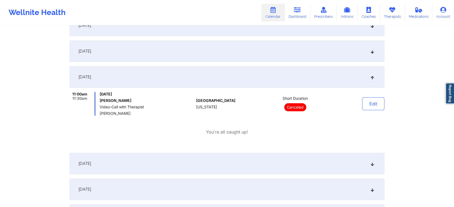
scroll to position [0, 0]
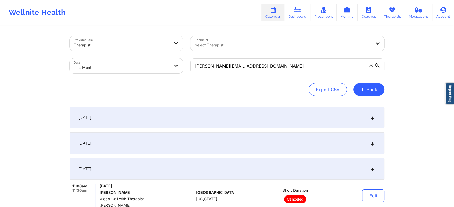
drag, startPoint x: 253, startPoint y: 74, endPoint x: 271, endPoint y: 68, distance: 18.4
click at [271, 68] on div "[PERSON_NAME][EMAIL_ADDRESS][DOMAIN_NAME]" at bounding box center [288, 66] width 202 height 23
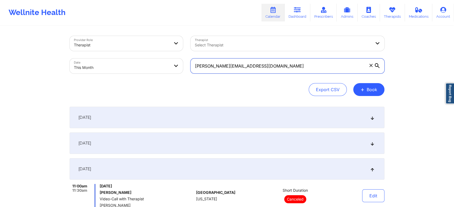
drag, startPoint x: 271, startPoint y: 68, endPoint x: 172, endPoint y: 63, distance: 99.3
click at [172, 63] on div "Provider Role Therapist Therapist Select Therapist Date This Month [PERSON_NAME…" at bounding box center [227, 54] width 322 height 45
paste input "[PERSON_NAME].chinama"
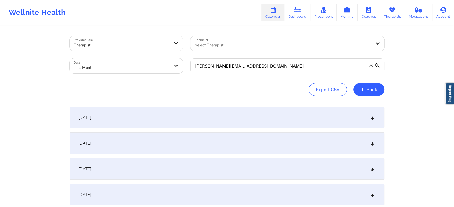
click at [171, 146] on div "[DATE]" at bounding box center [227, 143] width 315 height 21
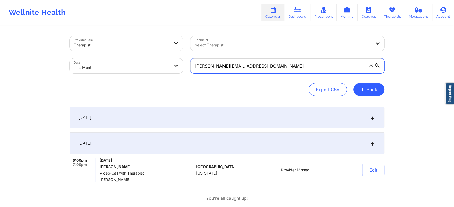
drag, startPoint x: 279, startPoint y: 62, endPoint x: 189, endPoint y: 49, distance: 90.4
click at [189, 49] on div "Provider Role Therapist Therapist Select Therapist Date This Month [PERSON_NAME…" at bounding box center [227, 54] width 322 height 45
paste input "[EMAIL_ADDRESS]"
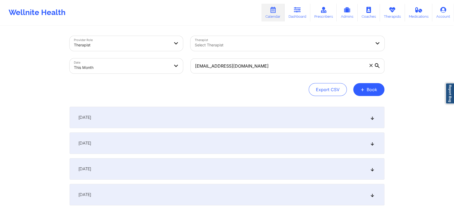
click at [262, 148] on div "[DATE]" at bounding box center [227, 143] width 315 height 21
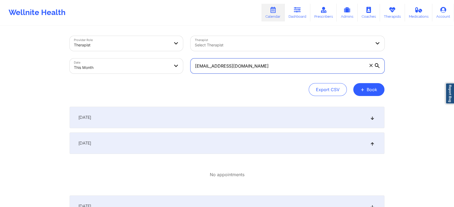
drag, startPoint x: 268, startPoint y: 67, endPoint x: 139, endPoint y: 83, distance: 130.5
click at [139, 83] on div "Provider Role Therapist Therapist Select Therapist Date This Month [EMAIL_ADDRE…" at bounding box center [227, 66] width 315 height 60
paste input "[PERSON_NAME].mlop1"
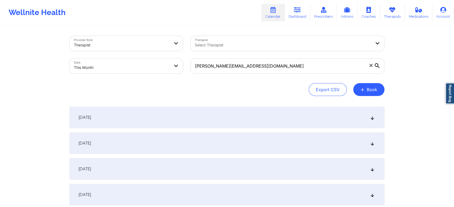
click at [200, 140] on div "[DATE]" at bounding box center [227, 143] width 315 height 21
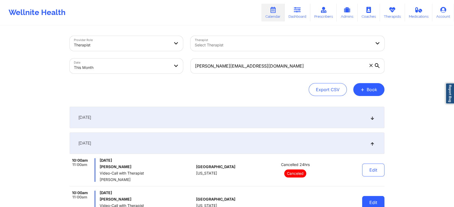
click at [368, 198] on button "Edit" at bounding box center [373, 202] width 22 height 13
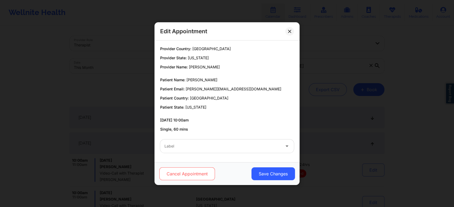
click at [198, 175] on button "Cancel Appointment" at bounding box center [187, 174] width 56 height 13
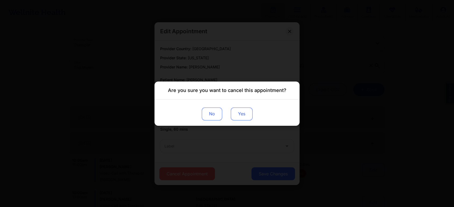
click at [243, 109] on button "Yes" at bounding box center [242, 113] width 22 height 13
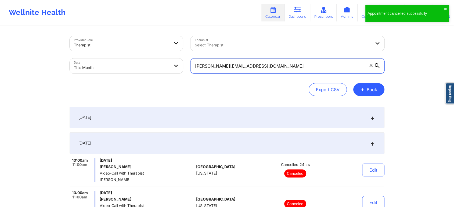
drag, startPoint x: 263, startPoint y: 66, endPoint x: 181, endPoint y: 68, distance: 82.8
click at [181, 68] on div "Provider Role Therapist Therapist Select Therapist Date This Month [PERSON_NAME…" at bounding box center [227, 54] width 322 height 45
paste input "jazmin.[PERSON_NAME].jc"
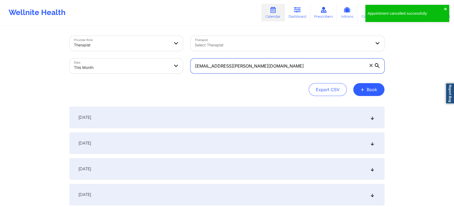
type input "[EMAIL_ADDRESS][PERSON_NAME][DOMAIN_NAME]"
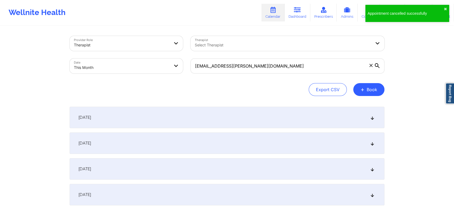
click at [200, 141] on div "[DATE]" at bounding box center [227, 143] width 315 height 21
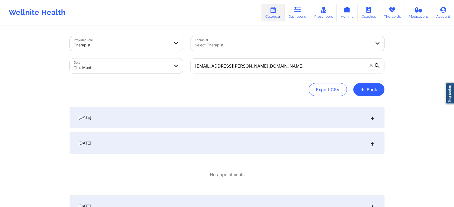
click at [181, 138] on div "[DATE]" at bounding box center [227, 143] width 315 height 21
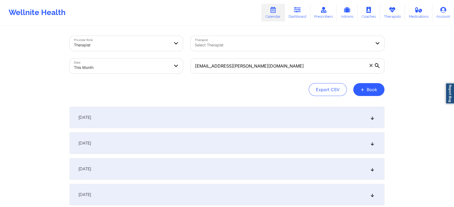
click at [181, 138] on div "[DATE]" at bounding box center [227, 143] width 315 height 21
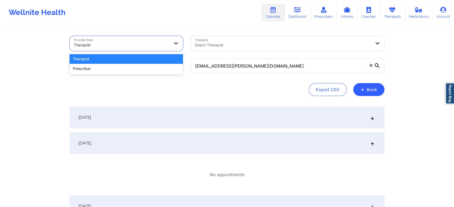
drag, startPoint x: 107, startPoint y: 36, endPoint x: 109, endPoint y: 58, distance: 22.1
click at [109, 51] on div "2 results available. Use Up and Down to choose options, press Enter to select t…" at bounding box center [126, 43] width 113 height 15
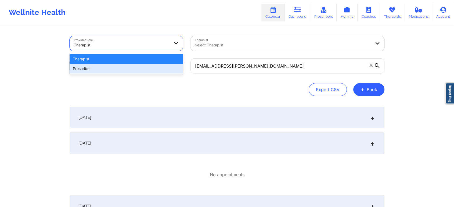
click at [110, 65] on div "Prescriber" at bounding box center [126, 69] width 113 height 10
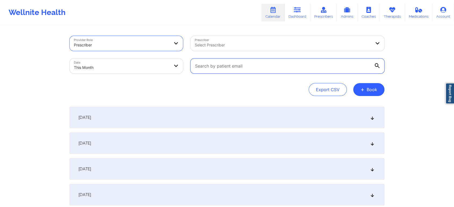
click at [255, 67] on input "text" at bounding box center [288, 66] width 194 height 15
paste input "[EMAIL_ADDRESS][PERSON_NAME][DOMAIN_NAME]"
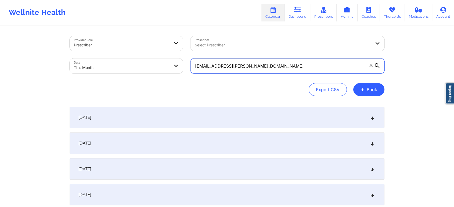
type input "[EMAIL_ADDRESS][PERSON_NAME][DOMAIN_NAME]"
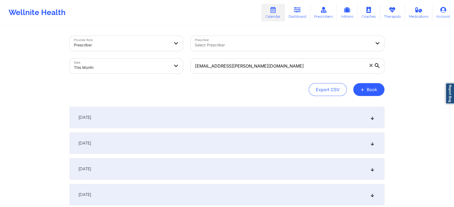
click at [224, 150] on div "[DATE]" at bounding box center [227, 143] width 315 height 21
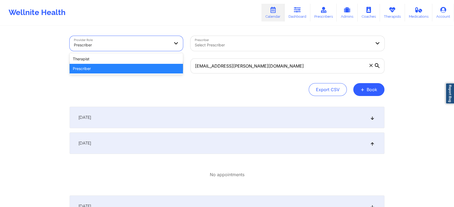
click at [168, 49] on div "Prescriber" at bounding box center [122, 45] width 96 height 12
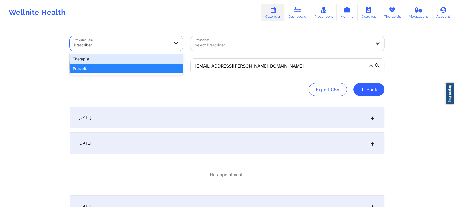
click at [153, 58] on div "Therapist" at bounding box center [126, 59] width 113 height 10
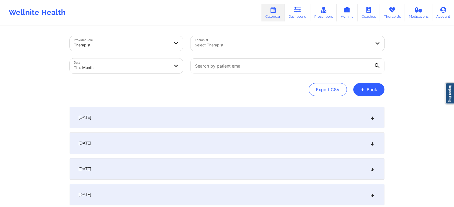
drag, startPoint x: 216, startPoint y: 74, endPoint x: 219, endPoint y: 70, distance: 5.4
click at [219, 70] on div at bounding box center [288, 66] width 202 height 23
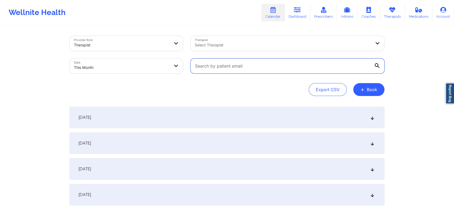
click at [219, 70] on input "text" at bounding box center [288, 66] width 194 height 15
paste input "[EMAIL_ADDRESS][DOMAIN_NAME]"
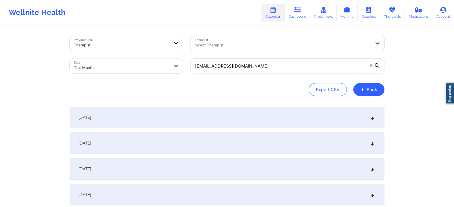
drag, startPoint x: 286, startPoint y: 132, endPoint x: 284, endPoint y: 138, distance: 6.6
click at [284, 138] on div "[DATE]" at bounding box center [227, 143] width 315 height 21
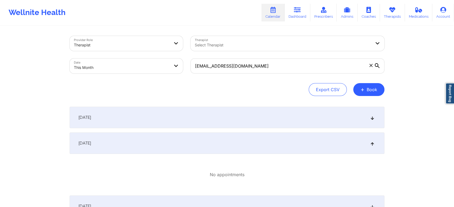
click at [236, 166] on div "No appointments" at bounding box center [227, 175] width 315 height 33
click at [250, 152] on div "[DATE]" at bounding box center [227, 143] width 315 height 21
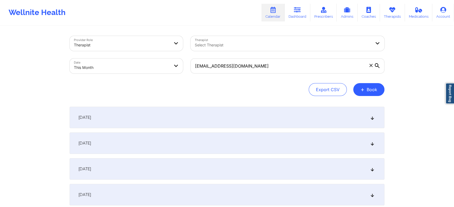
click at [250, 152] on div "[DATE]" at bounding box center [227, 143] width 315 height 21
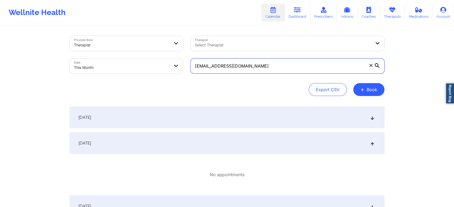
drag, startPoint x: 249, startPoint y: 63, endPoint x: 165, endPoint y: 62, distance: 84.4
click at [165, 62] on div "Provider Role Therapist Therapist Select Therapist Date This Month [EMAIL_ADDRE…" at bounding box center [227, 54] width 322 height 45
paste input "[EMAIL_ADDRESS][PERSON_NAME]"
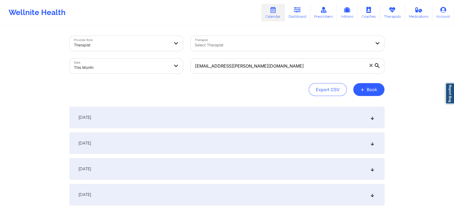
click at [164, 150] on div "[DATE]" at bounding box center [227, 143] width 315 height 21
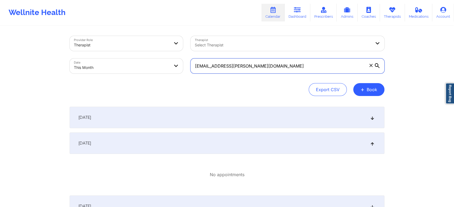
drag, startPoint x: 268, startPoint y: 64, endPoint x: 141, endPoint y: 57, distance: 127.3
click at [141, 57] on div "Provider Role Therapist Therapist Select Therapist Date This Month [EMAIL_ADDRE…" at bounding box center [227, 54] width 322 height 45
paste input "[EMAIL_ADDRESS]"
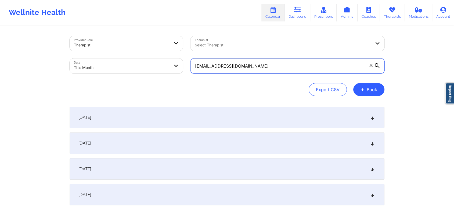
type input "[EMAIL_ADDRESS][DOMAIN_NAME]"
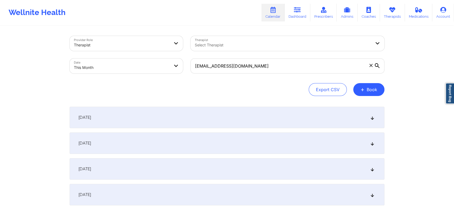
click at [145, 136] on div "[DATE]" at bounding box center [227, 143] width 315 height 21
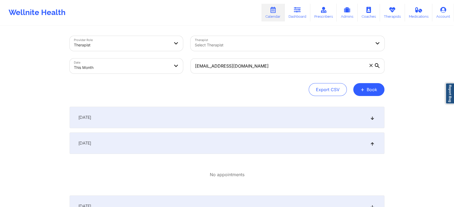
click at [267, 124] on div "[DATE]" at bounding box center [227, 117] width 315 height 21
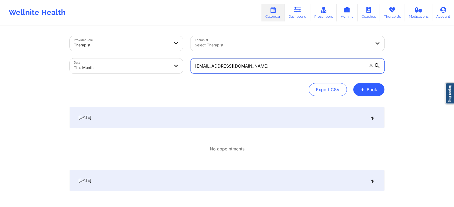
drag, startPoint x: 264, startPoint y: 65, endPoint x: 144, endPoint y: 65, distance: 120.4
click at [144, 65] on div "Provider Role Therapist Therapist Select Therapist Date This Month [EMAIL_ADDRE…" at bounding box center [227, 54] width 322 height 45
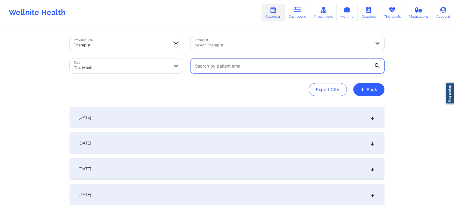
paste input "[EMAIL_ADDRESS][DOMAIN_NAME]"
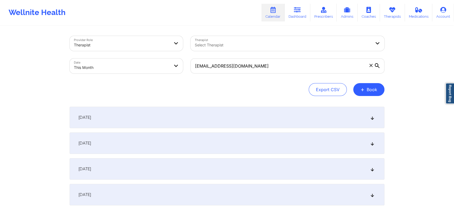
click at [200, 146] on div "[DATE]" at bounding box center [227, 143] width 315 height 21
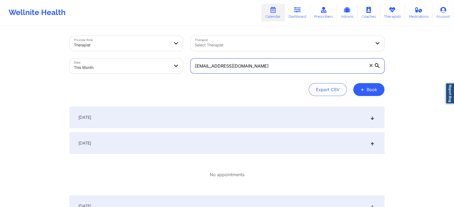
drag, startPoint x: 269, startPoint y: 73, endPoint x: 171, endPoint y: 56, distance: 99.0
click at [171, 56] on div "Provider Role Therapist Therapist Select Therapist Date This Month [EMAIL_ADDRE…" at bounding box center [227, 54] width 322 height 45
paste input "[EMAIL_ADDRESS]"
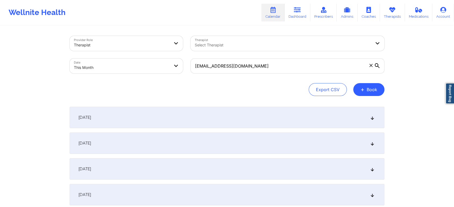
click at [205, 137] on div "[DATE]" at bounding box center [227, 143] width 315 height 21
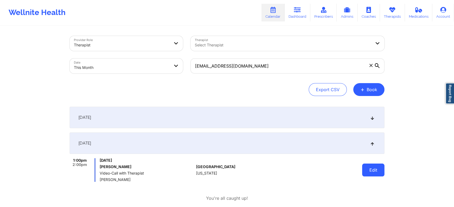
click at [375, 168] on button "Edit" at bounding box center [373, 170] width 22 height 13
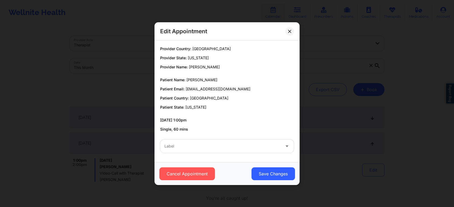
click at [193, 148] on div at bounding box center [222, 146] width 116 height 6
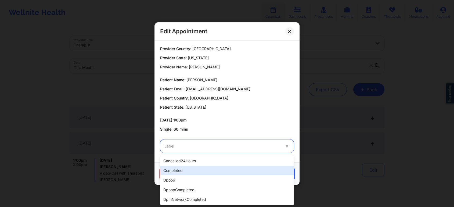
click at [182, 170] on div "completed" at bounding box center [227, 171] width 134 height 10
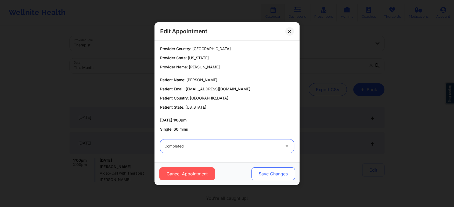
click at [286, 173] on button "Save Changes" at bounding box center [274, 174] width 44 height 13
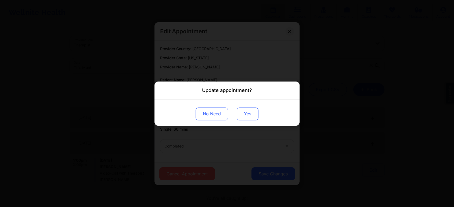
click at [247, 108] on button "Yes" at bounding box center [248, 113] width 22 height 13
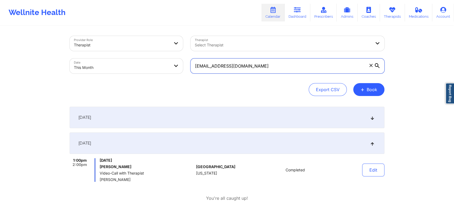
drag, startPoint x: 274, startPoint y: 73, endPoint x: 168, endPoint y: 73, distance: 105.6
click at [168, 73] on div "Provider Role Therapist Therapist Select Therapist Date This Month [EMAIL_ADDRE…" at bounding box center [227, 54] width 322 height 45
paste input "[EMAIL_ADDRESS]"
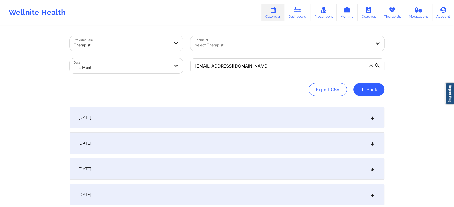
click at [195, 148] on div "[DATE]" at bounding box center [227, 143] width 315 height 21
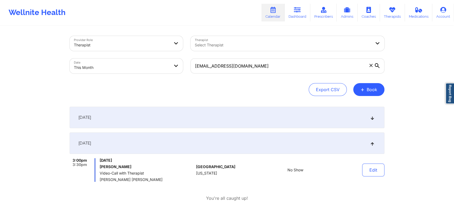
scroll to position [27, 0]
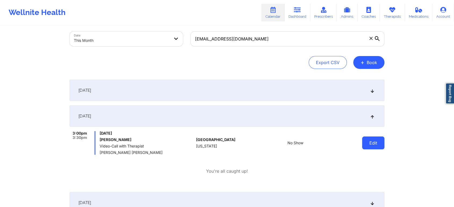
click at [377, 146] on button "Edit" at bounding box center [373, 143] width 22 height 13
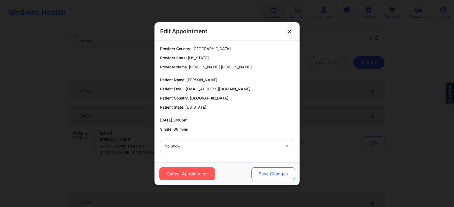
click at [285, 174] on button "Save Changes" at bounding box center [274, 174] width 44 height 13
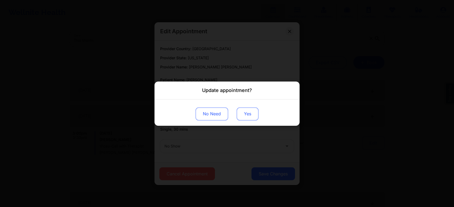
click at [246, 118] on button "Yes" at bounding box center [248, 113] width 22 height 13
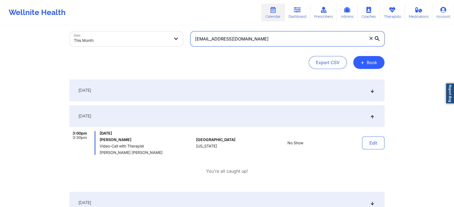
drag, startPoint x: 269, startPoint y: 42, endPoint x: 142, endPoint y: 33, distance: 127.5
click at [142, 33] on div "Provider Role Therapist Therapist Select Therapist Date This Month [EMAIL_ADDRE…" at bounding box center [227, 27] width 322 height 45
paste input "[PERSON_NAME][EMAIL_ADDRESS][DOMAIN_NAME]"
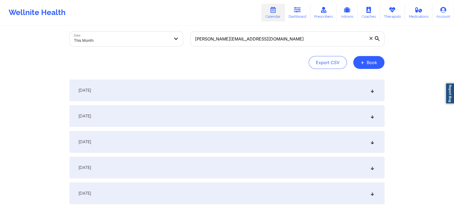
click at [169, 124] on div "[DATE]" at bounding box center [227, 116] width 315 height 21
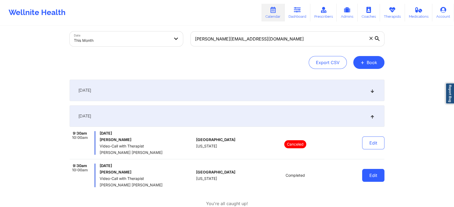
click at [363, 177] on button "Edit" at bounding box center [373, 175] width 22 height 13
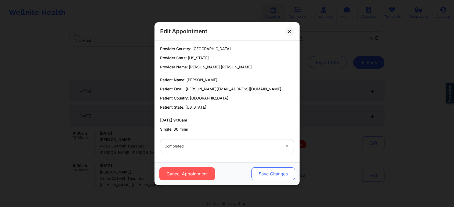
click at [279, 178] on button "Save Changes" at bounding box center [274, 174] width 44 height 13
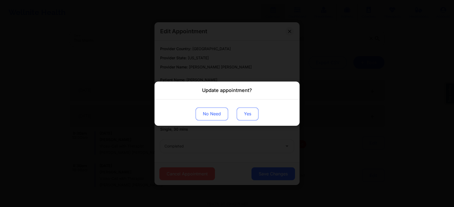
click at [249, 115] on button "Yes" at bounding box center [248, 113] width 22 height 13
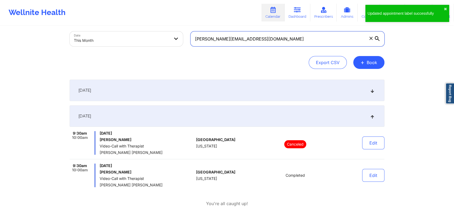
drag, startPoint x: 267, startPoint y: 41, endPoint x: 114, endPoint y: 48, distance: 152.8
click at [114, 48] on div "Provider Role Therapist Therapist Select Therapist Date This Month [PERSON_NAME…" at bounding box center [227, 27] width 322 height 45
paste input "[EMAIL_ADDRESS][DOMAIN_NAME]"
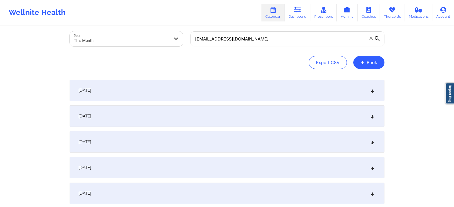
click at [155, 116] on div "[DATE]" at bounding box center [227, 116] width 315 height 21
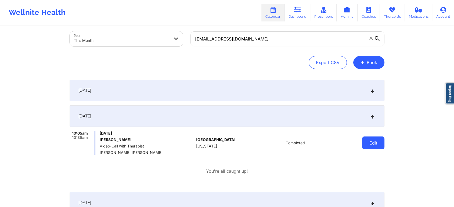
click at [365, 143] on button "Edit" at bounding box center [373, 143] width 22 height 13
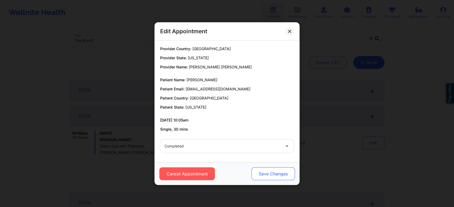
click at [278, 172] on button "Save Changes" at bounding box center [274, 174] width 44 height 13
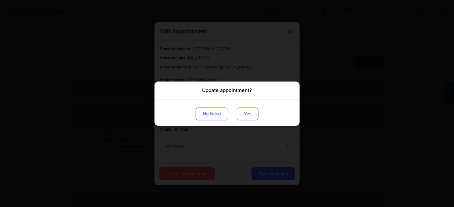
click at [245, 112] on button "Yes" at bounding box center [248, 113] width 22 height 13
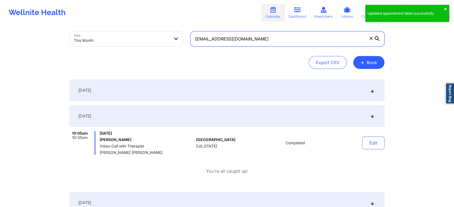
drag, startPoint x: 262, startPoint y: 38, endPoint x: 51, endPoint y: 3, distance: 214.1
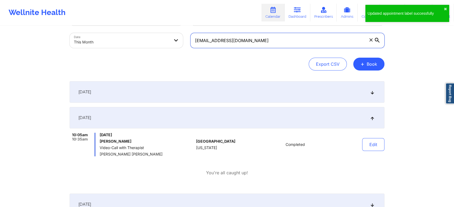
paste input "seanbottalico2"
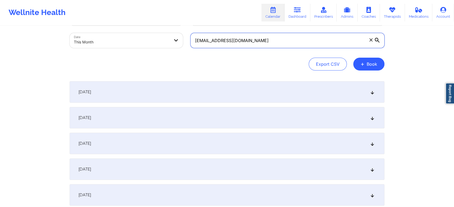
type input "[EMAIL_ADDRESS][DOMAIN_NAME]"
click at [91, 117] on span "[DATE]" at bounding box center [84, 117] width 13 height 5
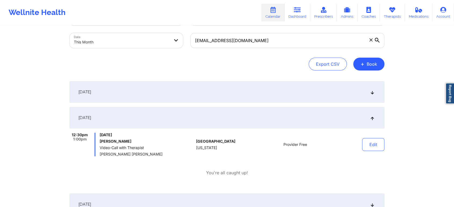
click at [312, 92] on div "[DATE]" at bounding box center [227, 91] width 315 height 21
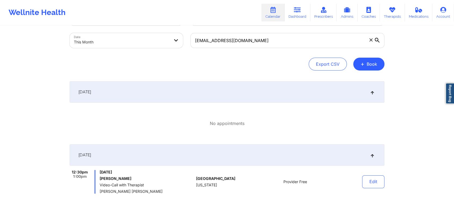
click at [108, 35] on body "Wellnite Health Calendar Dashboard Prescribers Admins Coaches Therapists Medica…" at bounding box center [227, 77] width 454 height 207
select select "2025-9"
select select "2025-10"
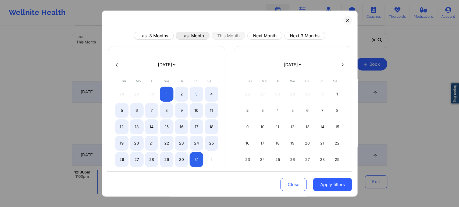
click at [204, 36] on button "Last Month" at bounding box center [193, 36] width 34 height 8
select select "2025-8"
select select "2025-9"
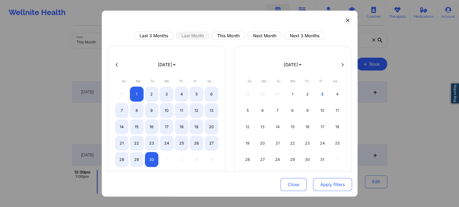
click at [346, 189] on button "Apply filters" at bounding box center [332, 184] width 39 height 13
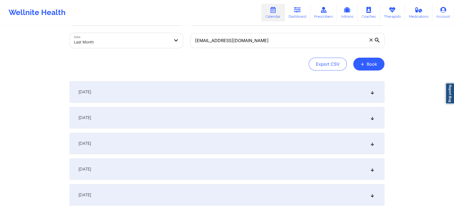
scroll to position [712, 0]
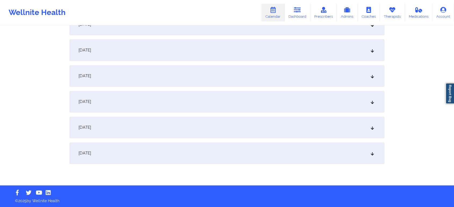
click at [297, 152] on div "[DATE]" at bounding box center [227, 153] width 315 height 21
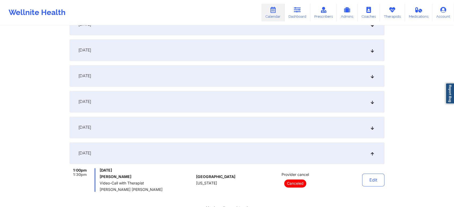
scroll to position [0, 0]
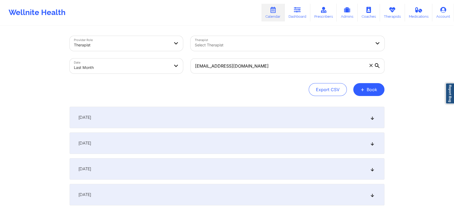
click at [105, 66] on body "Wellnite Health Calendar Dashboard Prescribers Admins Coaches Therapists Medica…" at bounding box center [227, 103] width 454 height 207
select select "2025-8"
select select "2025-9"
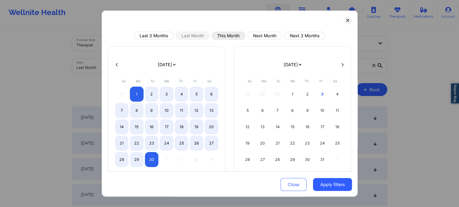
click at [234, 36] on button "This Month" at bounding box center [228, 36] width 34 height 8
select select "2025-9"
select select "2025-10"
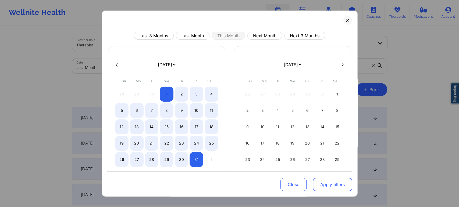
click at [333, 181] on button "Apply filters" at bounding box center [332, 184] width 39 height 13
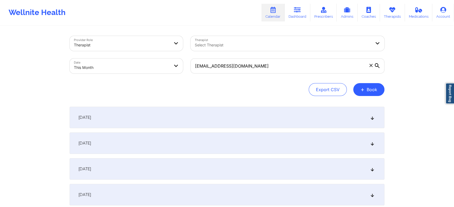
click at [345, 142] on div "[DATE]" at bounding box center [227, 143] width 315 height 21
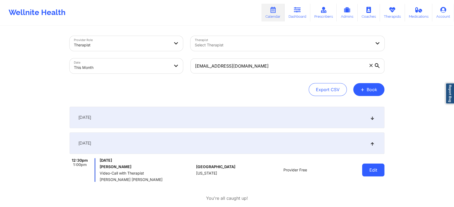
click at [363, 169] on button "Edit" at bounding box center [373, 170] width 22 height 13
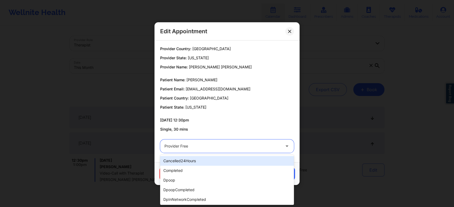
click at [223, 148] on div at bounding box center [222, 146] width 116 height 6
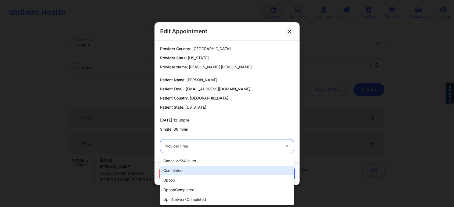
click at [205, 167] on div "completed" at bounding box center [227, 171] width 134 height 10
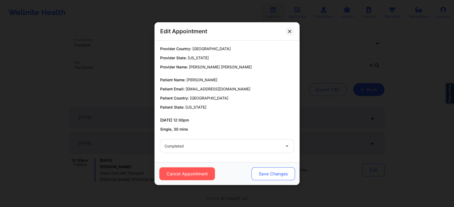
click at [270, 173] on button "Save Changes" at bounding box center [274, 174] width 44 height 13
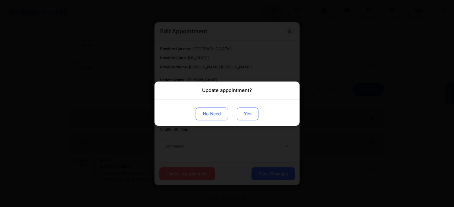
click at [250, 112] on button "Yes" at bounding box center [248, 113] width 22 height 13
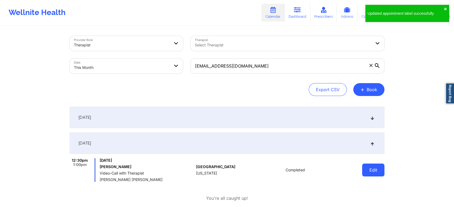
click at [368, 171] on button "Edit" at bounding box center [373, 170] width 22 height 13
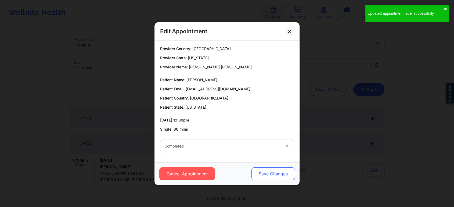
click at [272, 171] on button "Save Changes" at bounding box center [274, 174] width 44 height 13
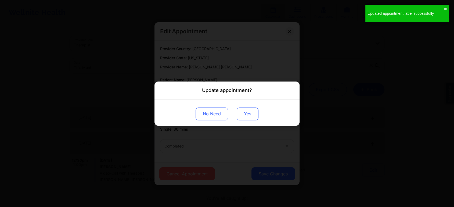
click at [249, 114] on button "Yes" at bounding box center [248, 113] width 22 height 13
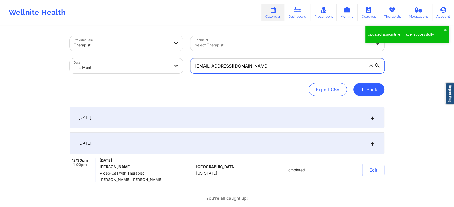
drag, startPoint x: 265, startPoint y: 68, endPoint x: 172, endPoint y: 64, distance: 93.3
click at [172, 64] on div "Provider Role Therapist Therapist Select Therapist Date This Month [EMAIL_ADDRE…" at bounding box center [227, 54] width 322 height 45
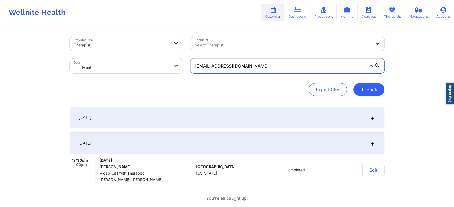
paste input "[EMAIL_ADDRESS]"
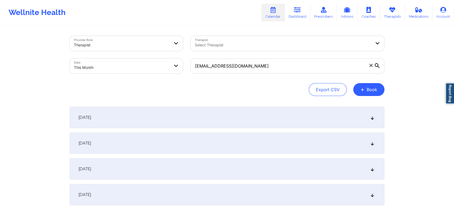
click at [204, 147] on div "[DATE]" at bounding box center [227, 143] width 315 height 21
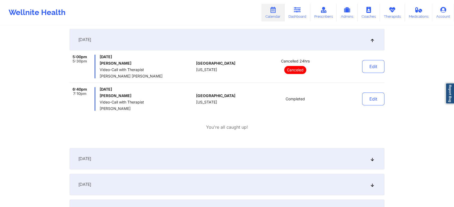
scroll to position [134, 0]
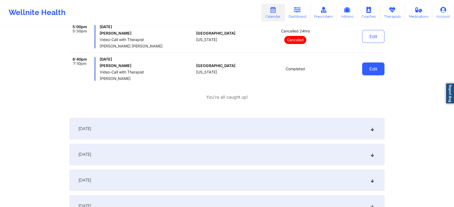
click at [374, 64] on button "Edit" at bounding box center [373, 69] width 22 height 13
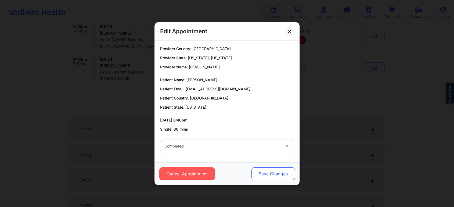
click at [273, 174] on button "Save Changes" at bounding box center [274, 174] width 44 height 13
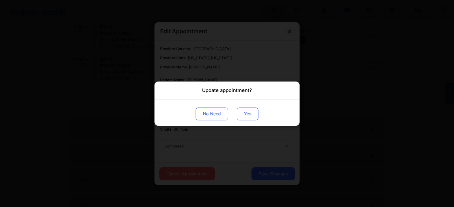
click at [249, 114] on button "Yes" at bounding box center [248, 113] width 22 height 13
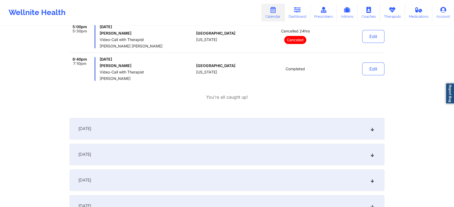
scroll to position [0, 0]
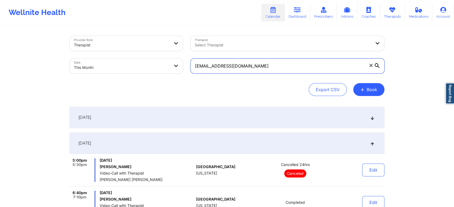
drag, startPoint x: 268, startPoint y: 72, endPoint x: 119, endPoint y: 67, distance: 149.2
click at [119, 67] on div "Provider Role Therapist Therapist Select Therapist Date This Month [EMAIL_ADDRE…" at bounding box center [227, 54] width 322 height 45
drag, startPoint x: 277, startPoint y: 73, endPoint x: 171, endPoint y: 60, distance: 106.9
click at [171, 60] on div "Provider Role Therapist Therapist Select Therapist Date This Month [EMAIL_ADDRE…" at bounding box center [227, 54] width 322 height 45
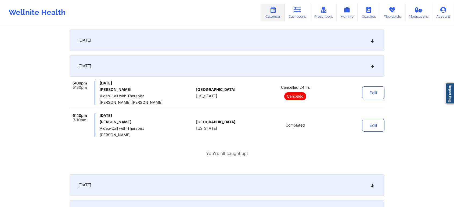
scroll to position [78, 0]
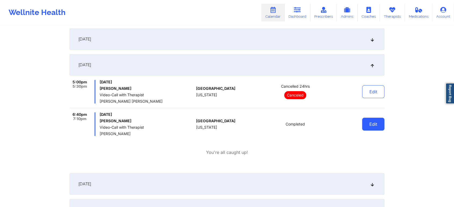
click at [375, 124] on button "Edit" at bounding box center [373, 124] width 22 height 13
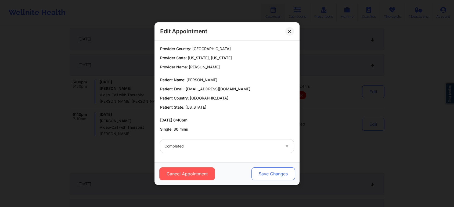
click at [275, 174] on button "Save Changes" at bounding box center [274, 174] width 44 height 13
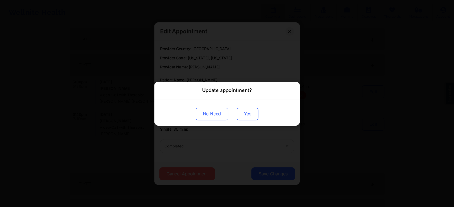
click at [247, 116] on button "Yes" at bounding box center [248, 113] width 22 height 13
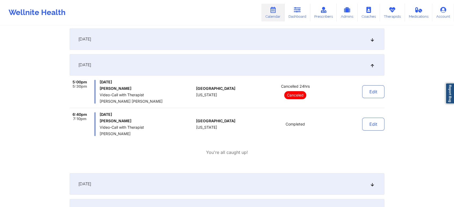
scroll to position [0, 0]
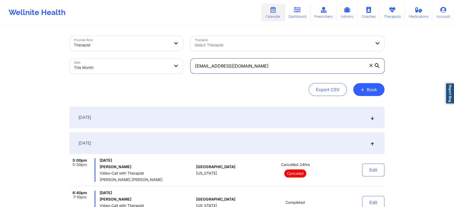
drag, startPoint x: 282, startPoint y: 61, endPoint x: 133, endPoint y: 78, distance: 149.3
click at [133, 78] on div "Provider Role Therapist Therapist Select Therapist Date This Month [EMAIL_ADDRE…" at bounding box center [227, 66] width 315 height 60
paste input "[PERSON_NAME][EMAIL_ADDRESS]"
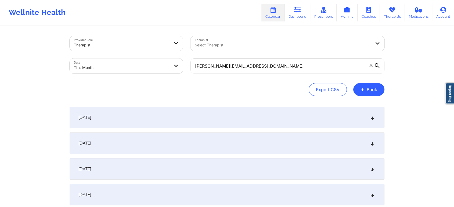
click at [111, 144] on div "[DATE]" at bounding box center [227, 143] width 315 height 21
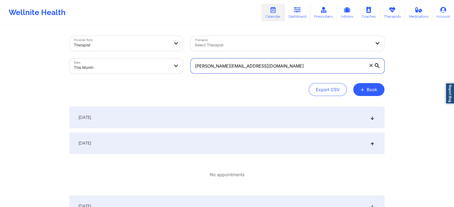
drag, startPoint x: 269, startPoint y: 64, endPoint x: 152, endPoint y: 63, distance: 117.2
click at [152, 63] on div "Provider Role Therapist Therapist Select Therapist Date This Month [PERSON_NAME…" at bounding box center [227, 54] width 322 height 45
paste input "[EMAIL_ADDRESS]"
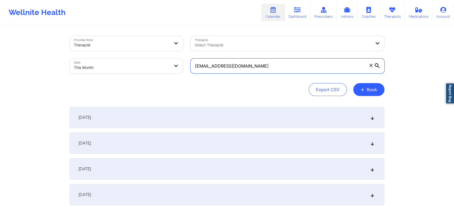
type input "[EMAIL_ADDRESS][DOMAIN_NAME]"
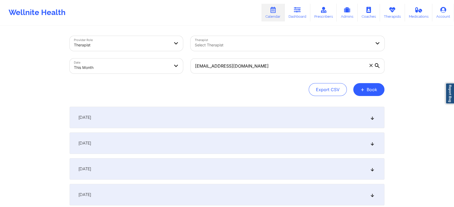
click at [142, 144] on div "[DATE]" at bounding box center [227, 143] width 315 height 21
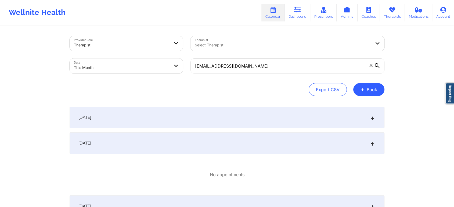
select select "2025-9"
select select "2025-10"
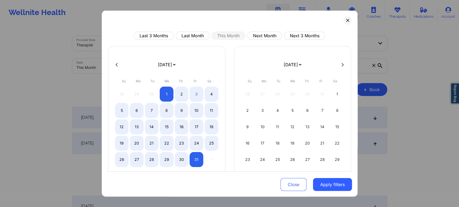
click at [198, 31] on div "Last 3 Months Last Month This Month Next Month Next 3 Months [DATE] [DATE] [DAT…" at bounding box center [230, 103] width 256 height 187
drag, startPoint x: 198, startPoint y: 31, endPoint x: 195, endPoint y: 33, distance: 3.2
click at [195, 33] on div "Last 3 Months Last Month This Month Next Month Next 3 Months [DATE] [DATE] [DAT…" at bounding box center [230, 103] width 256 height 187
click at [195, 33] on button "Last Month" at bounding box center [193, 36] width 34 height 8
select select "2025-8"
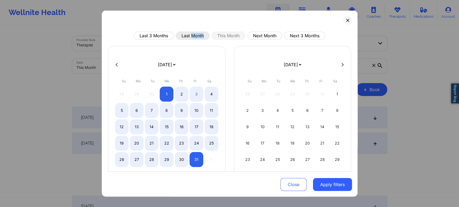
select select "2025-9"
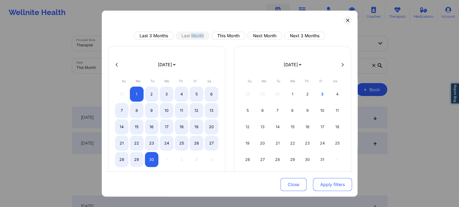
click at [337, 188] on button "Apply filters" at bounding box center [332, 184] width 39 height 13
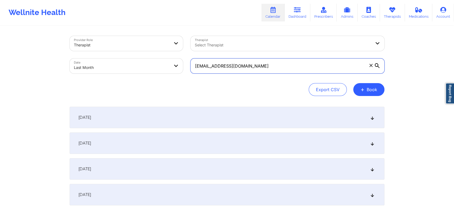
click at [278, 68] on input "[EMAIL_ADDRESS][DOMAIN_NAME]" at bounding box center [288, 66] width 194 height 15
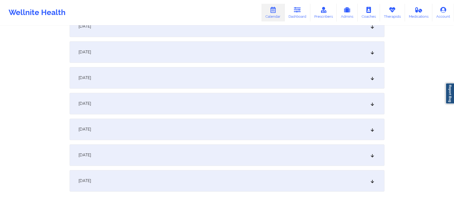
scroll to position [712, 0]
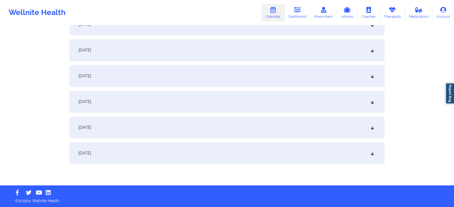
click at [239, 131] on div "[DATE]" at bounding box center [227, 127] width 315 height 21
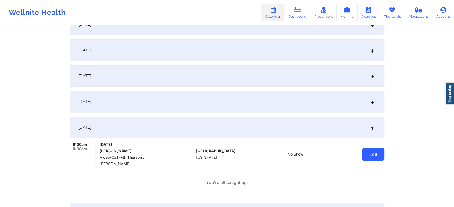
click at [367, 156] on button "Edit" at bounding box center [373, 154] width 22 height 13
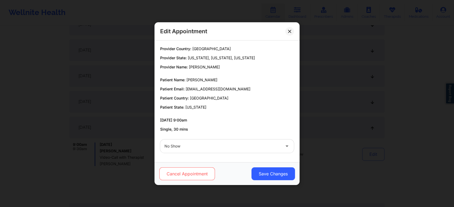
click at [186, 176] on button "Cancel Appointment" at bounding box center [187, 174] width 56 height 13
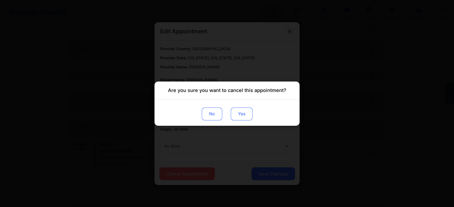
drag, startPoint x: 247, startPoint y: 129, endPoint x: 250, endPoint y: 118, distance: 11.4
click at [250, 118] on div "Are you sure you want to cancel this appointment? No Yes" at bounding box center [227, 103] width 454 height 207
click at [250, 118] on button "Yes" at bounding box center [242, 113] width 22 height 13
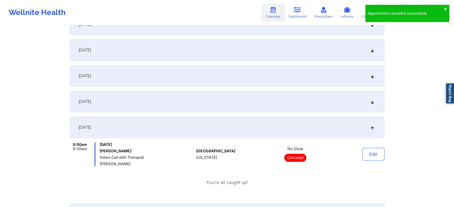
scroll to position [0, 0]
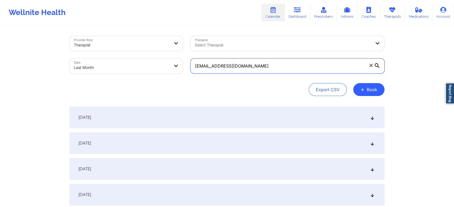
drag, startPoint x: 269, startPoint y: 66, endPoint x: 117, endPoint y: 50, distance: 152.7
click at [117, 50] on div "Provider Role Therapist Therapist Select Therapist Date Last Month [EMAIL_ADDRE…" at bounding box center [227, 54] width 322 height 45
paste input "[EMAIL_ADDRESS]"
type input "[EMAIL_ADDRESS][DOMAIN_NAME]"
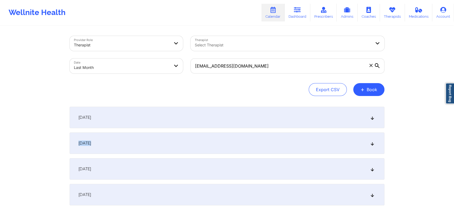
drag, startPoint x: 306, startPoint y: 126, endPoint x: 304, endPoint y: 134, distance: 8.4
click at [304, 134] on div "[DATE]" at bounding box center [227, 143] width 315 height 21
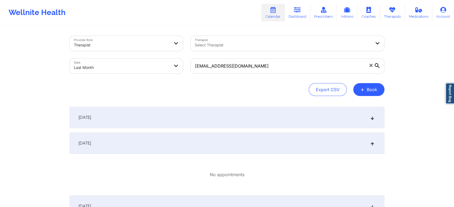
select select "2025-8"
select select "2025-9"
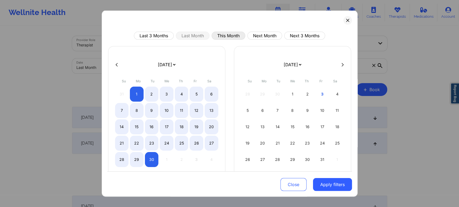
click at [233, 38] on button "This Month" at bounding box center [228, 36] width 34 height 8
select select "2025-9"
select select "2025-10"
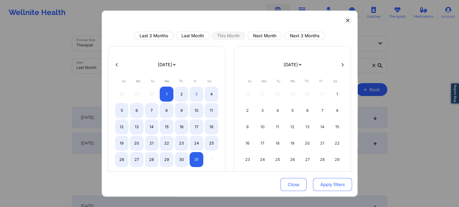
click at [335, 189] on button "Apply filters" at bounding box center [332, 184] width 39 height 13
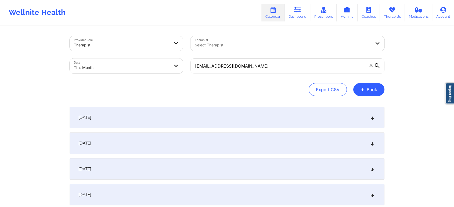
click at [283, 145] on div "[DATE]" at bounding box center [227, 143] width 315 height 21
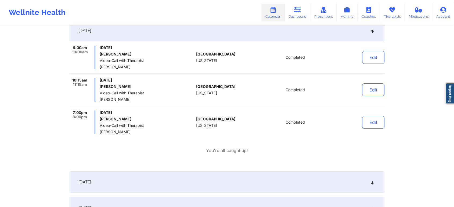
scroll to position [112, 0]
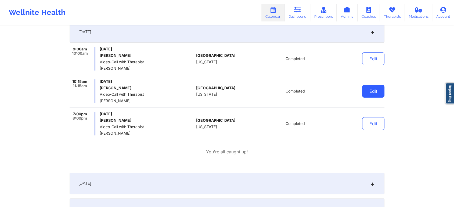
click at [371, 88] on button "Edit" at bounding box center [373, 91] width 22 height 13
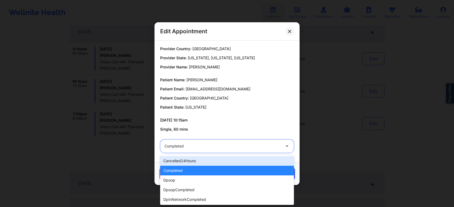
click at [236, 148] on div at bounding box center [222, 146] width 116 height 6
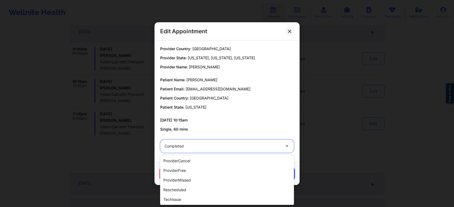
scroll to position [102, 0]
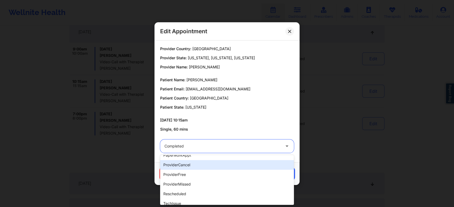
click at [186, 161] on div "providerCancel" at bounding box center [227, 165] width 134 height 10
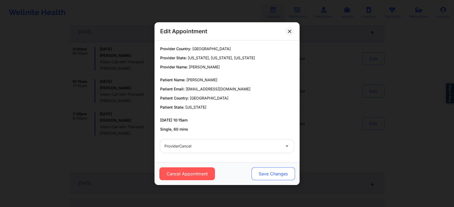
click at [277, 174] on button "Save Changes" at bounding box center [274, 174] width 44 height 13
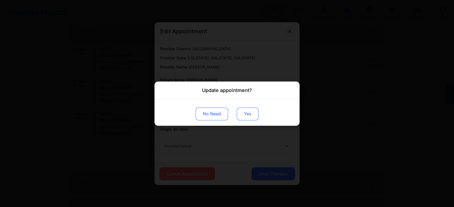
click at [247, 109] on button "Yes" at bounding box center [248, 113] width 22 height 13
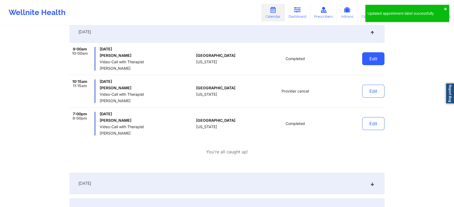
click at [383, 61] on button "Edit" at bounding box center [373, 58] width 22 height 13
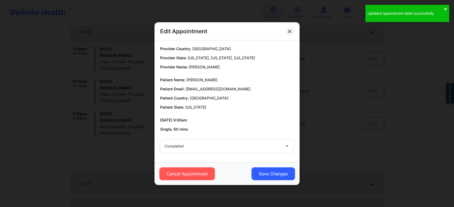
click at [235, 155] on div "Completed" at bounding box center [226, 146] width 141 height 21
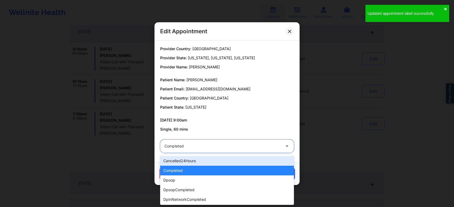
click at [255, 150] on div "Completed" at bounding box center [222, 146] width 116 height 13
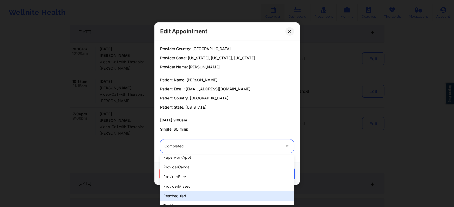
scroll to position [98, 0]
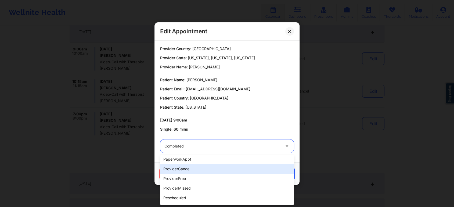
click at [229, 172] on div "providerCancel" at bounding box center [227, 169] width 134 height 10
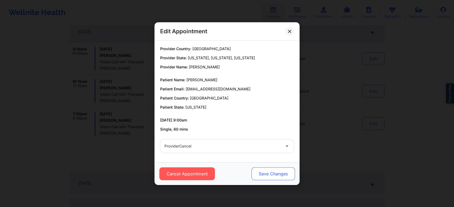
click at [258, 179] on button "Save Changes" at bounding box center [274, 174] width 44 height 13
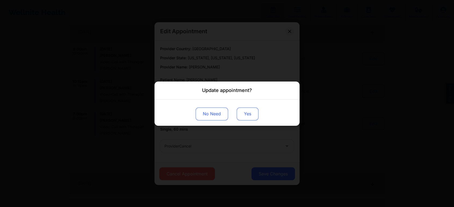
click at [245, 112] on button "Yes" at bounding box center [248, 113] width 22 height 13
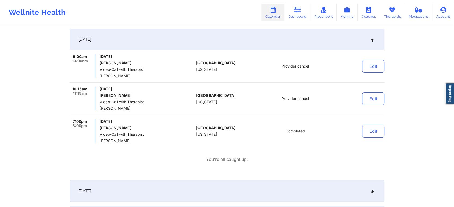
scroll to position [0, 0]
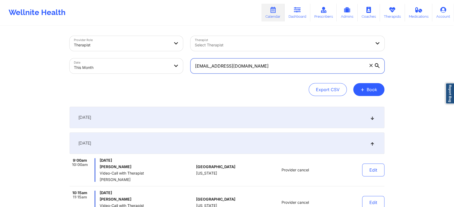
drag, startPoint x: 275, startPoint y: 70, endPoint x: 132, endPoint y: 71, distance: 143.2
click at [132, 71] on div "Provider Role Therapist Therapist Select Therapist Date This Month [EMAIL_ADDRE…" at bounding box center [227, 54] width 322 height 45
paste input "nessapedraza"
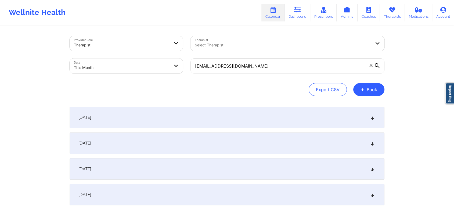
click at [138, 149] on div "[DATE]" at bounding box center [227, 143] width 315 height 21
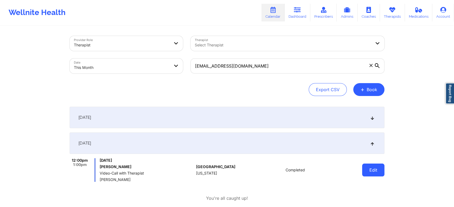
click at [374, 168] on button "Edit" at bounding box center [373, 170] width 22 height 13
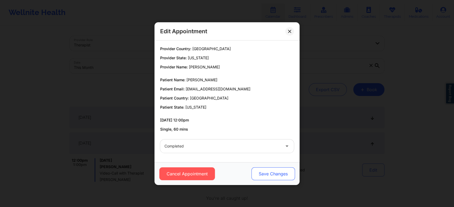
click at [272, 173] on button "Save Changes" at bounding box center [274, 174] width 44 height 13
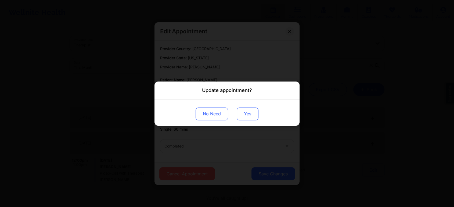
click at [250, 119] on div "No Need Yes" at bounding box center [227, 112] width 145 height 26
click at [250, 119] on button "Yes" at bounding box center [248, 113] width 22 height 13
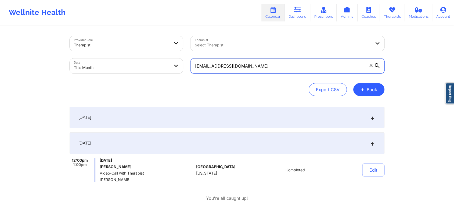
drag, startPoint x: 254, startPoint y: 71, endPoint x: 150, endPoint y: 76, distance: 103.3
click at [150, 76] on div "Provider Role Therapist Therapist Select Therapist Date This Month [EMAIL_ADDRE…" at bounding box center [227, 54] width 322 height 45
paste input "yanira16.mj"
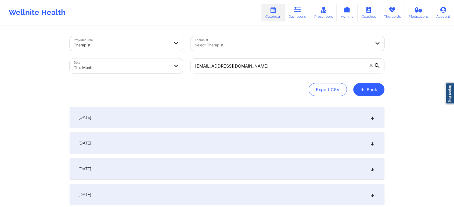
click at [183, 139] on div "[DATE]" at bounding box center [227, 143] width 315 height 21
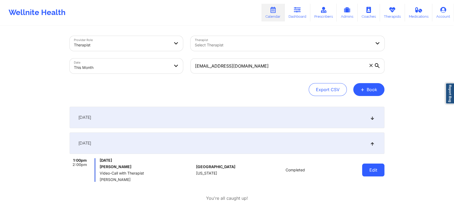
click at [373, 171] on button "Edit" at bounding box center [373, 170] width 22 height 13
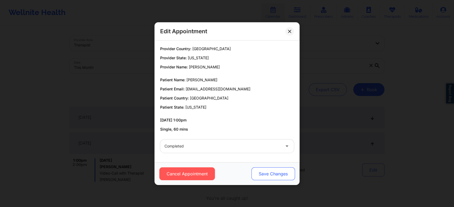
click at [291, 171] on button "Save Changes" at bounding box center [274, 174] width 44 height 13
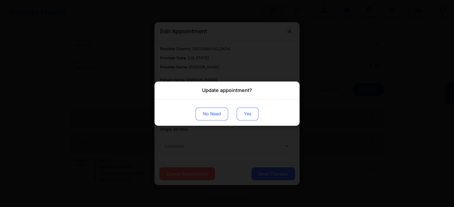
click at [249, 112] on button "Yes" at bounding box center [248, 113] width 22 height 13
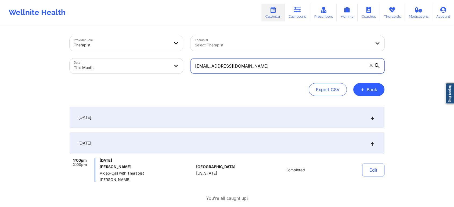
drag, startPoint x: 260, startPoint y: 65, endPoint x: 135, endPoint y: 41, distance: 127.0
click at [135, 41] on div "Provider Role Therapist Therapist Select Therapist Date This Month [EMAIL_ADDRE…" at bounding box center [227, 54] width 322 height 45
paste input "ilian0297"
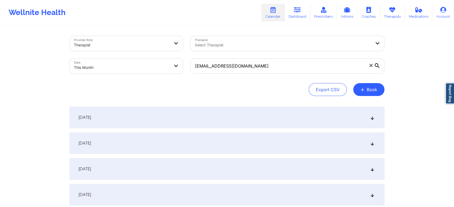
click at [180, 143] on div "[DATE]" at bounding box center [227, 143] width 315 height 21
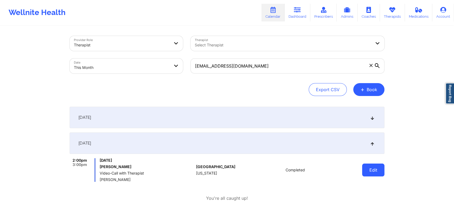
click at [377, 173] on button "Edit" at bounding box center [373, 170] width 22 height 13
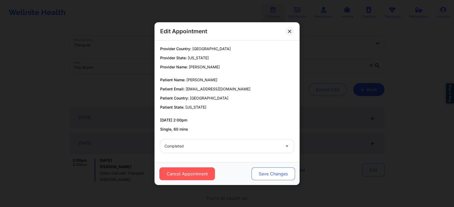
click at [269, 173] on button "Save Changes" at bounding box center [274, 174] width 44 height 13
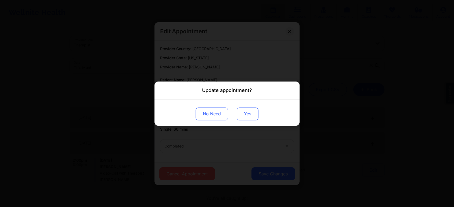
click at [248, 116] on button "Yes" at bounding box center [248, 113] width 22 height 13
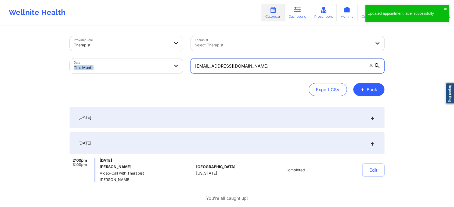
drag, startPoint x: 256, startPoint y: 58, endPoint x: 241, endPoint y: 79, distance: 25.6
click at [241, 79] on div "Provider Role Therapist Therapist Select Therapist Date This Month [EMAIL_ADDRE…" at bounding box center [227, 66] width 315 height 60
click at [263, 67] on input "[EMAIL_ADDRESS][DOMAIN_NAME]" at bounding box center [288, 66] width 194 height 15
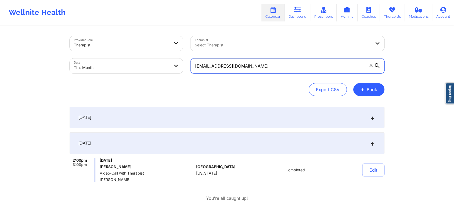
drag, startPoint x: 263, startPoint y: 67, endPoint x: 148, endPoint y: 32, distance: 120.2
paste input "[PERSON_NAME].[PERSON_NAME]"
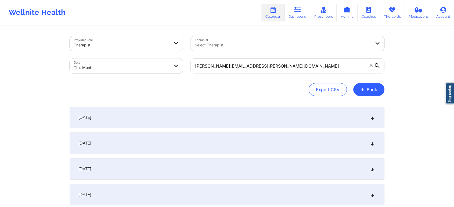
click at [148, 141] on div "[DATE]" at bounding box center [227, 143] width 315 height 21
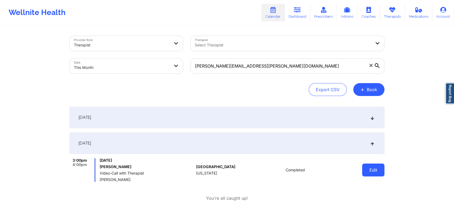
drag, startPoint x: 386, startPoint y: 162, endPoint x: 380, endPoint y: 165, distance: 6.9
click at [380, 165] on button "Edit" at bounding box center [373, 170] width 22 height 13
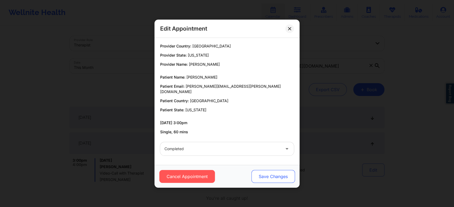
click at [263, 172] on button "Save Changes" at bounding box center [274, 176] width 44 height 13
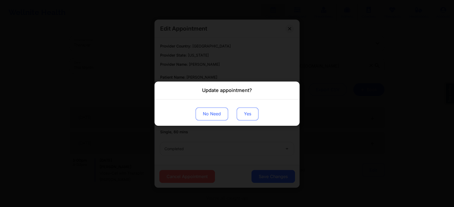
click at [243, 109] on button "Yes" at bounding box center [248, 113] width 22 height 13
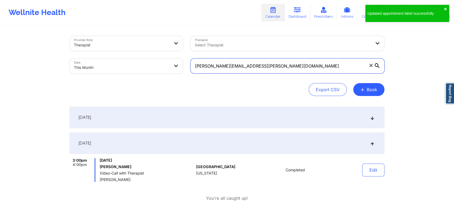
drag, startPoint x: 249, startPoint y: 61, endPoint x: 109, endPoint y: 43, distance: 140.9
click at [109, 43] on div "Provider Role Therapist Therapist Select Therapist Date This Month [PERSON_NAME…" at bounding box center [227, 54] width 322 height 45
paste input "vegayamayra23"
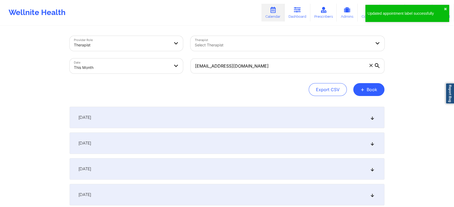
click at [150, 148] on div "[DATE]" at bounding box center [227, 143] width 315 height 21
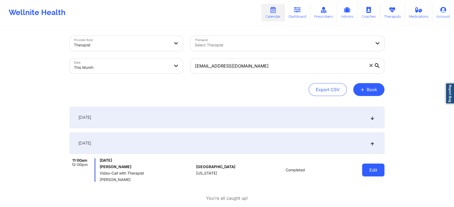
click at [373, 169] on button "Edit" at bounding box center [373, 170] width 22 height 13
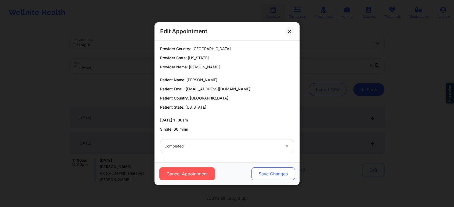
click at [279, 173] on button "Save Changes" at bounding box center [274, 174] width 44 height 13
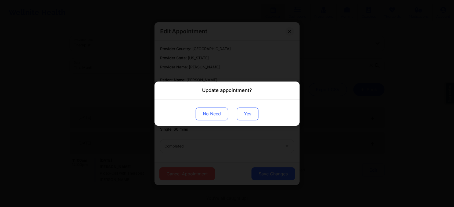
click at [242, 116] on button "Yes" at bounding box center [248, 113] width 22 height 13
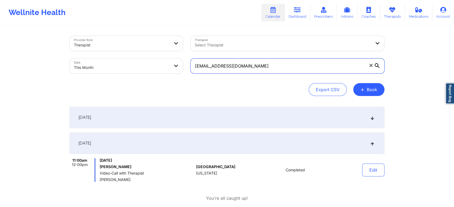
drag, startPoint x: 275, startPoint y: 63, endPoint x: 93, endPoint y: 70, distance: 182.1
click at [93, 70] on div "Provider Role Therapist Therapist Select Therapist Date This Month [EMAIL_ADDRE…" at bounding box center [227, 54] width 322 height 45
paste input "[PERSON_NAME].montgomery11"
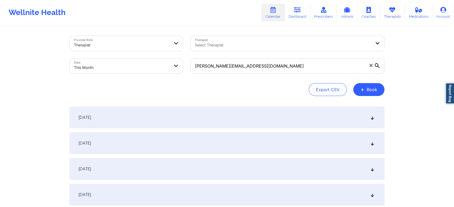
click at [103, 151] on div "[DATE]" at bounding box center [227, 143] width 315 height 21
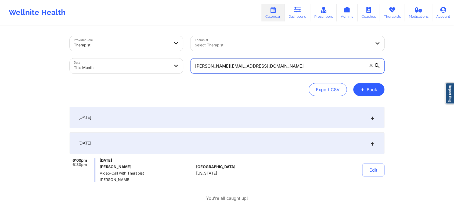
drag, startPoint x: 271, startPoint y: 72, endPoint x: 166, endPoint y: 66, distance: 105.7
click at [166, 66] on div "Provider Role Therapist Therapist Select Therapist Date This Month [PERSON_NAME…" at bounding box center [227, 54] width 322 height 45
paste input "[PERSON_NAME][DOMAIN_NAME]@me"
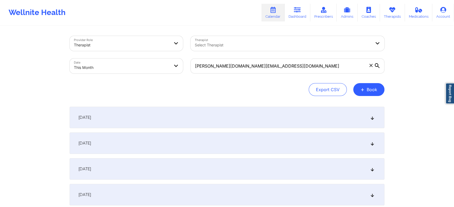
click at [182, 134] on div "[DATE]" at bounding box center [227, 143] width 315 height 21
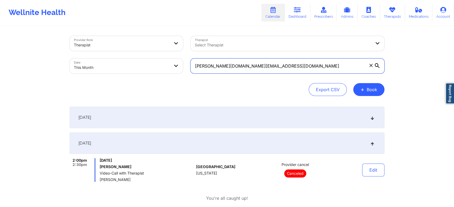
drag, startPoint x: 256, startPoint y: 68, endPoint x: 146, endPoint y: 63, distance: 109.5
click at [146, 63] on div "Provider Role Therapist Therapist Select Therapist Date This Month [PERSON_NAME…" at bounding box center [227, 54] width 322 height 45
paste input "[EMAIL_ADDRESS]"
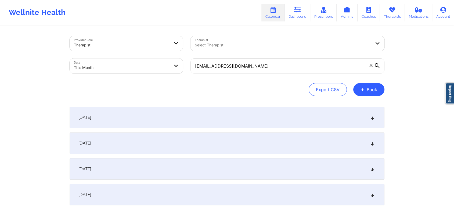
click at [148, 146] on div "[DATE]" at bounding box center [227, 143] width 315 height 21
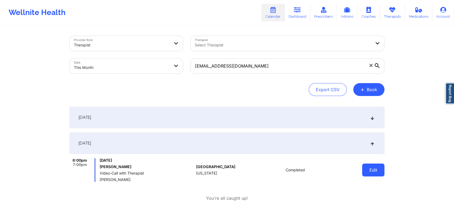
click at [372, 168] on button "Edit" at bounding box center [373, 170] width 22 height 13
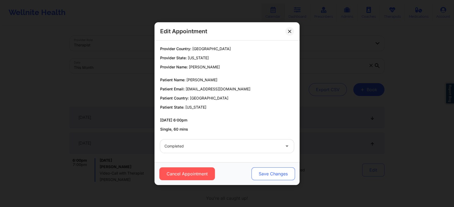
click at [277, 174] on button "Save Changes" at bounding box center [274, 174] width 44 height 13
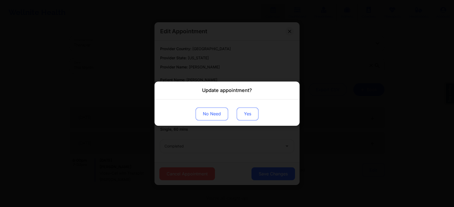
click at [244, 113] on button "Yes" at bounding box center [248, 113] width 22 height 13
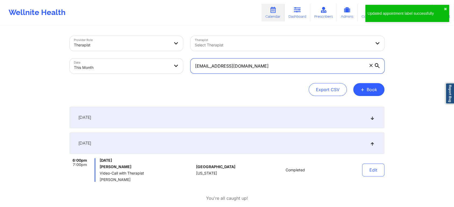
drag, startPoint x: 254, startPoint y: 73, endPoint x: 170, endPoint y: 68, distance: 84.0
click at [170, 68] on div "Provider Role Therapist Therapist Select Therapist Date This Month [EMAIL_ADDRE…" at bounding box center [227, 54] width 322 height 45
paste input "leahtoothman96"
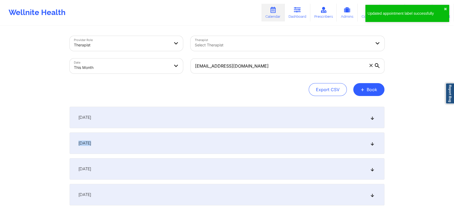
drag, startPoint x: 269, startPoint y: 146, endPoint x: 406, endPoint y: 116, distance: 140.3
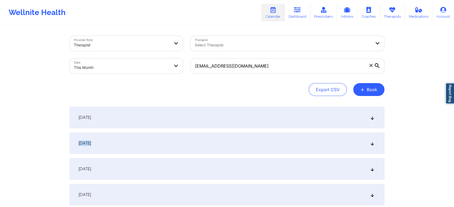
click at [368, 145] on div "[DATE]" at bounding box center [227, 143] width 315 height 21
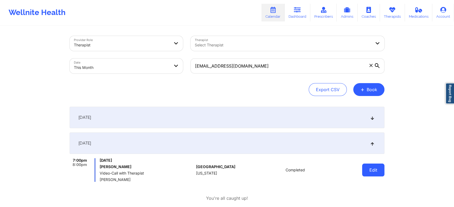
click at [379, 171] on button "Edit" at bounding box center [373, 170] width 22 height 13
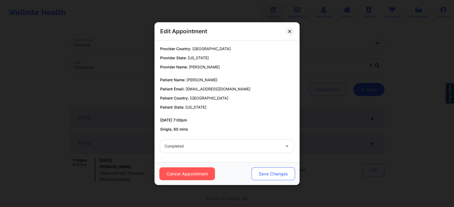
click at [279, 173] on button "Save Changes" at bounding box center [274, 174] width 44 height 13
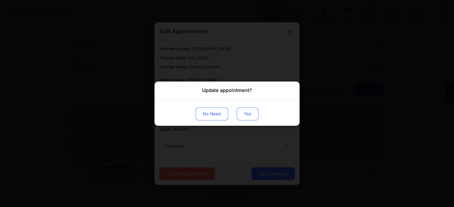
click at [249, 113] on button "Yes" at bounding box center [248, 113] width 22 height 13
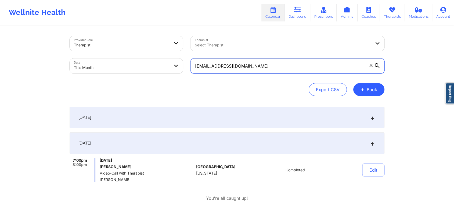
drag, startPoint x: 271, startPoint y: 70, endPoint x: 177, endPoint y: 66, distance: 93.6
click at [177, 66] on div "Provider Role Therapist Therapist Select Therapist Date This Month [EMAIL_ADDRE…" at bounding box center [227, 54] width 322 height 45
paste input "[PERSON_NAME][EMAIL_ADDRESS][PERSON_NAME]"
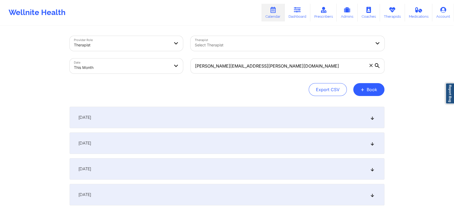
click at [202, 141] on div "[DATE]" at bounding box center [227, 143] width 315 height 21
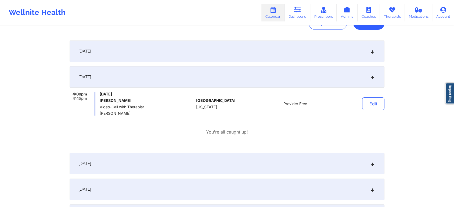
scroll to position [70, 0]
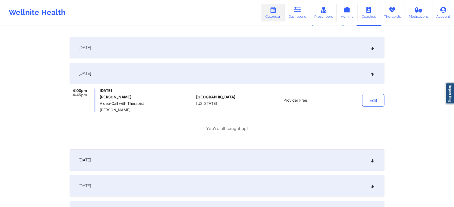
click at [260, 40] on div "[DATE]" at bounding box center [227, 47] width 315 height 21
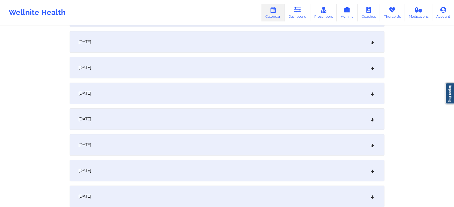
scroll to position [0, 0]
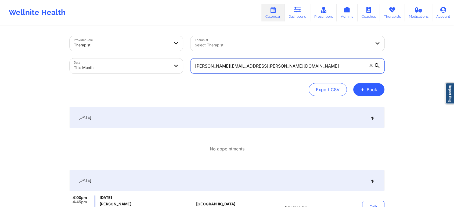
drag, startPoint x: 258, startPoint y: 62, endPoint x: 170, endPoint y: 51, distance: 88.9
click at [170, 51] on div "Provider Role Therapist Therapist Select Therapist Date This Month [PERSON_NAME…" at bounding box center [227, 54] width 322 height 45
paste input "[PERSON_NAME]"
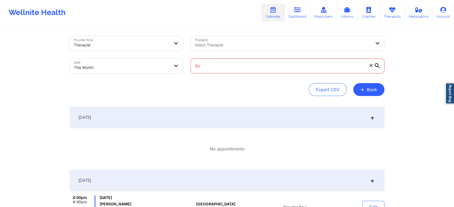
type input "R"
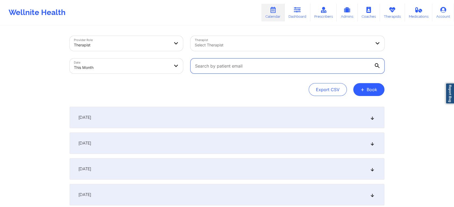
paste input "[PERSON_NAME]"
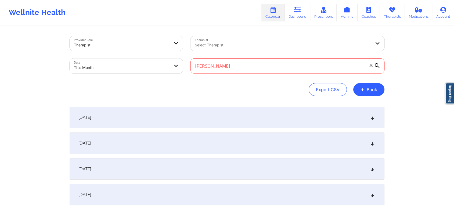
drag, startPoint x: 235, startPoint y: 63, endPoint x: 183, endPoint y: 64, distance: 52.1
click at [183, 64] on div "Provider Role Therapist Therapist Select Therapist Date This Month [PERSON_NAME]" at bounding box center [227, 54] width 322 height 45
paste input "[EMAIL_ADDRESS][DOMAIN_NAME]"
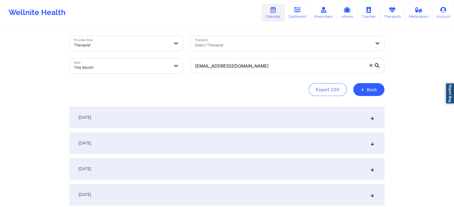
click at [173, 145] on div "[DATE]" at bounding box center [227, 143] width 315 height 21
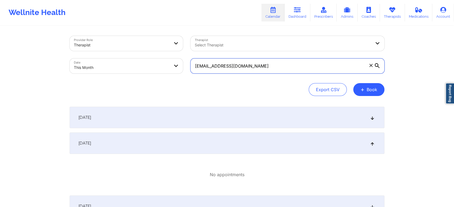
drag, startPoint x: 261, startPoint y: 66, endPoint x: 176, endPoint y: 75, distance: 86.2
click at [176, 75] on div "Provider Role Therapist Therapist Select Therapist Date This Month [EMAIL_ADDRE…" at bounding box center [227, 54] width 322 height 45
paste input "[PERSON_NAME][EMAIL_ADDRESS][PERSON_NAME]"
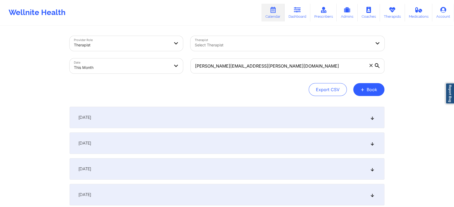
click at [186, 141] on div "[DATE]" at bounding box center [227, 143] width 315 height 21
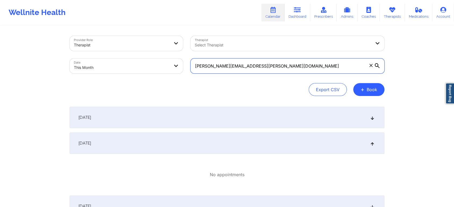
drag, startPoint x: 258, startPoint y: 63, endPoint x: 161, endPoint y: 71, distance: 97.1
click at [161, 71] on div "Provider Role Therapist Therapist Select Therapist Date This Month [PERSON_NAME…" at bounding box center [227, 54] width 322 height 45
paste input "[EMAIL_ADDRESS]"
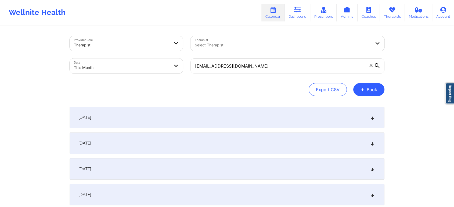
click at [179, 143] on div "[DATE]" at bounding box center [227, 143] width 315 height 21
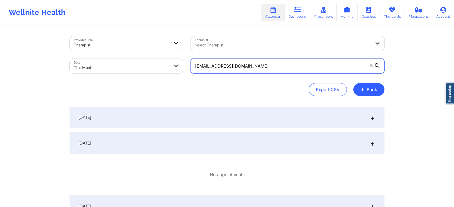
drag, startPoint x: 258, startPoint y: 63, endPoint x: 164, endPoint y: 52, distance: 94.3
click at [164, 52] on div "Provider Role Therapist Therapist Select Therapist Date This Month [EMAIL_ADDRE…" at bounding box center [227, 54] width 322 height 45
drag, startPoint x: 259, startPoint y: 63, endPoint x: 142, endPoint y: 32, distance: 121.6
click at [142, 32] on div "Provider Role Therapist Therapist Select Therapist Date This Month [EMAIL_ADDRE…" at bounding box center [227, 54] width 322 height 45
drag, startPoint x: 268, startPoint y: 65, endPoint x: 178, endPoint y: 60, distance: 90.4
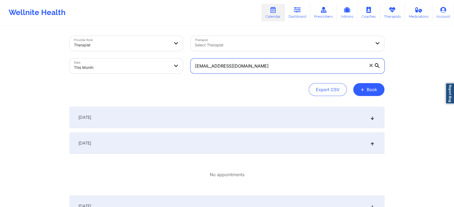
click at [178, 60] on div "Provider Role Therapist Therapist Select Therapist Date This Month [EMAIL_ADDRE…" at bounding box center [227, 54] width 322 height 45
paste input "[PERSON_NAME][EMAIL_ADDRESS][PERSON_NAME]"
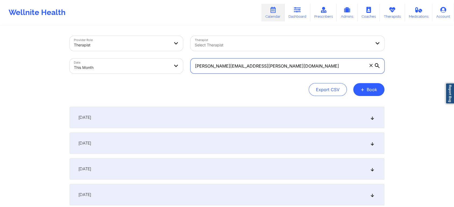
type input "[PERSON_NAME][EMAIL_ADDRESS][PERSON_NAME][DOMAIN_NAME]"
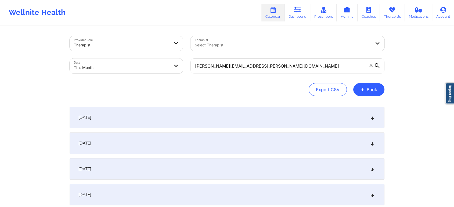
click at [207, 134] on div "[DATE]" at bounding box center [227, 143] width 315 height 21
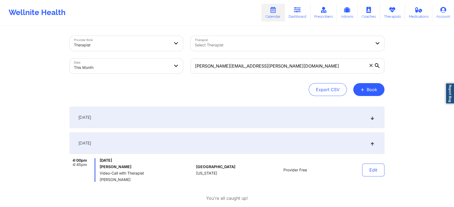
select select "2025-9"
select select "2025-10"
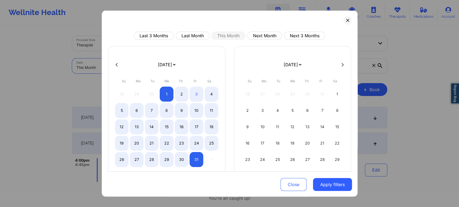
click at [114, 63] on button at bounding box center [116, 64] width 5 height 5
select select "2025-8"
select select "2025-9"
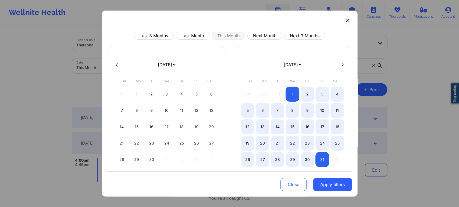
click at [188, 30] on div "Last 3 Months Last Month This Month Next Month Next 3 Months [DATE] [DATE] [DAT…" at bounding box center [230, 103] width 256 height 187
drag, startPoint x: 188, startPoint y: 30, endPoint x: 189, endPoint y: 34, distance: 4.6
click at [189, 34] on div "Last 3 Months Last Month This Month Next Month Next 3 Months [DATE] [DATE] [DAT…" at bounding box center [230, 103] width 256 height 187
click at [189, 34] on button "Last Month" at bounding box center [193, 36] width 34 height 8
select select "2025-8"
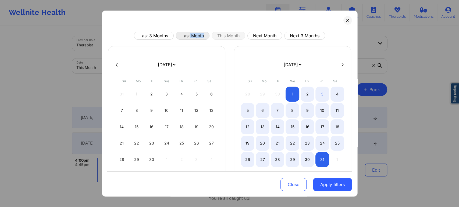
select select "2025-9"
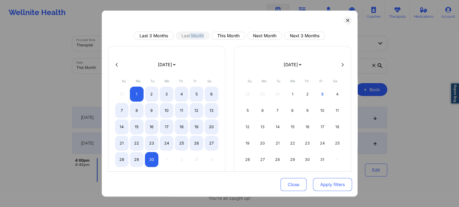
click at [326, 182] on button "Apply filters" at bounding box center [332, 184] width 39 height 13
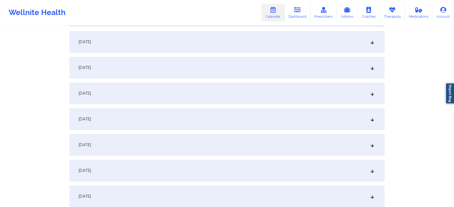
scroll to position [712, 0]
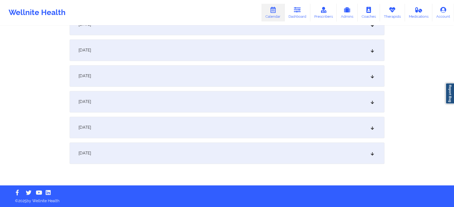
click at [254, 149] on div "[DATE]" at bounding box center [227, 153] width 315 height 21
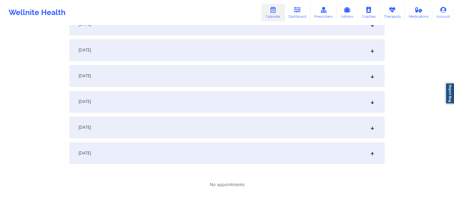
click at [225, 130] on div "[DATE]" at bounding box center [227, 127] width 315 height 21
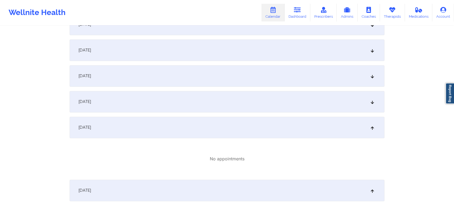
click at [229, 105] on div "[DATE]" at bounding box center [227, 101] width 315 height 21
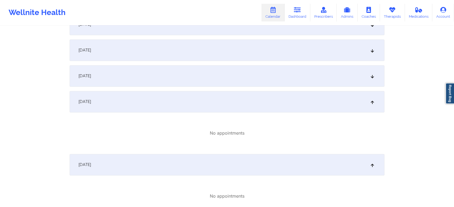
click at [202, 73] on div "[DATE]" at bounding box center [227, 75] width 315 height 21
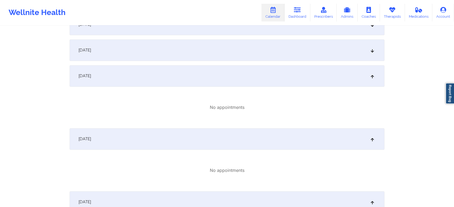
click at [195, 46] on div "[DATE]" at bounding box center [227, 50] width 315 height 21
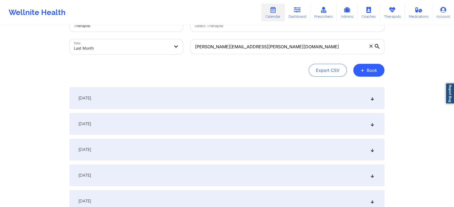
scroll to position [0, 0]
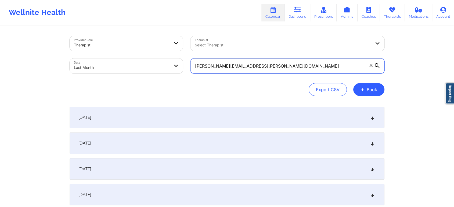
drag, startPoint x: 269, startPoint y: 64, endPoint x: 158, endPoint y: 49, distance: 111.8
click at [158, 49] on div "Provider Role Therapist Therapist Select Therapist Date Last Month [PERSON_NAME…" at bounding box center [227, 54] width 322 height 45
paste input "ariannakennedy95"
type input "[EMAIL_ADDRESS][DOMAIN_NAME]"
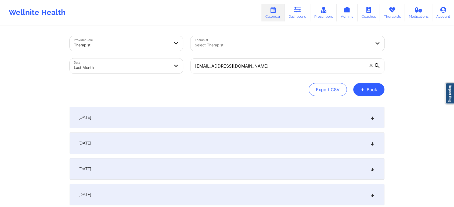
click at [214, 139] on div "[DATE]" at bounding box center [227, 143] width 315 height 21
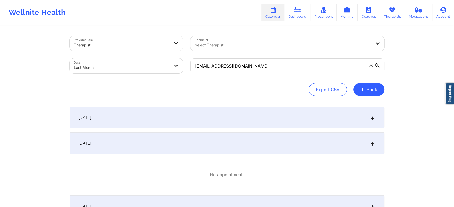
select select "2025-8"
select select "2025-9"
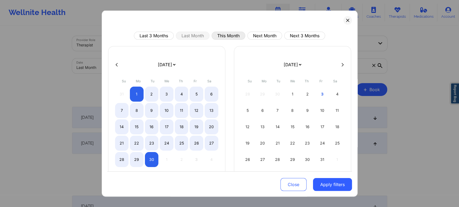
click at [228, 35] on button "This Month" at bounding box center [228, 36] width 34 height 8
select select "2025-9"
select select "2025-10"
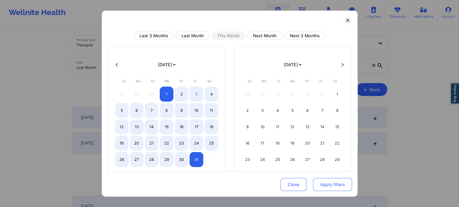
click at [320, 184] on button "Apply filters" at bounding box center [332, 184] width 39 height 13
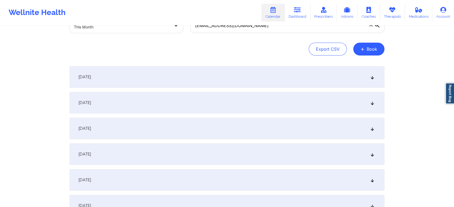
scroll to position [42, 0]
click at [288, 103] on div "[DATE]" at bounding box center [227, 101] width 315 height 21
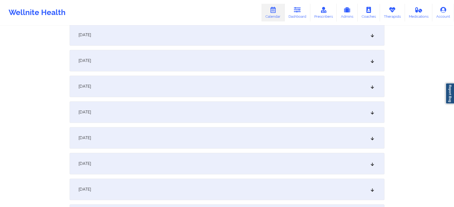
scroll to position [0, 0]
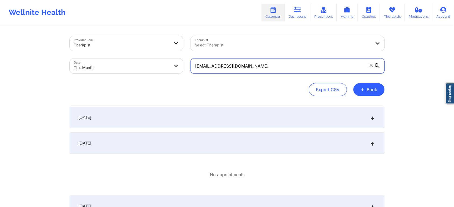
drag, startPoint x: 265, startPoint y: 64, endPoint x: 133, endPoint y: 49, distance: 132.5
click at [133, 49] on div "Provider Role Therapist Therapist Select Therapist Date This Month [EMAIL_ADDRE…" at bounding box center [227, 54] width 322 height 45
paste input "lexiagon1416"
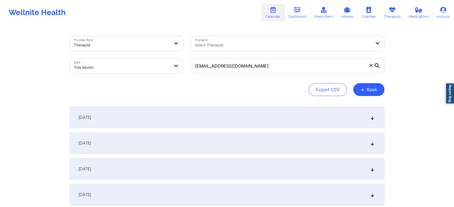
click at [160, 143] on div "[DATE]" at bounding box center [227, 143] width 315 height 21
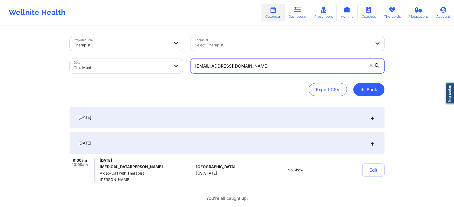
drag, startPoint x: 266, startPoint y: 70, endPoint x: 178, endPoint y: 64, distance: 87.8
click at [178, 64] on div "Provider Role Therapist Therapist Select Therapist Date This Month [EMAIL_ADDRE…" at bounding box center [227, 54] width 322 height 45
paste input "[EMAIL_ADDRESS]"
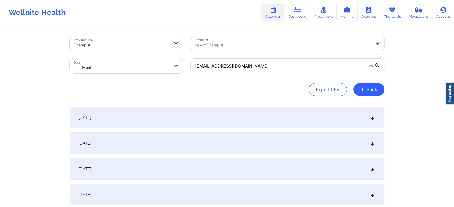
click at [223, 134] on div "[DATE]" at bounding box center [227, 143] width 315 height 21
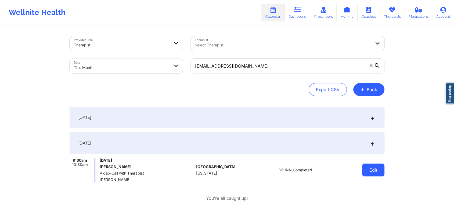
click at [365, 169] on button "Edit" at bounding box center [373, 170] width 22 height 13
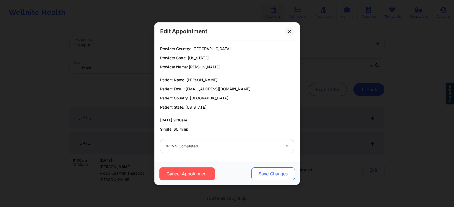
click at [271, 174] on button "Save Changes" at bounding box center [274, 174] width 44 height 13
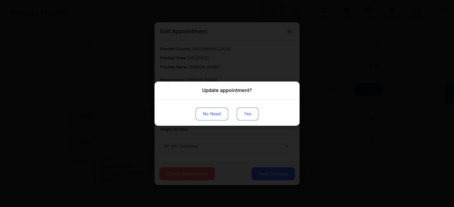
click at [250, 112] on button "Yes" at bounding box center [248, 113] width 22 height 13
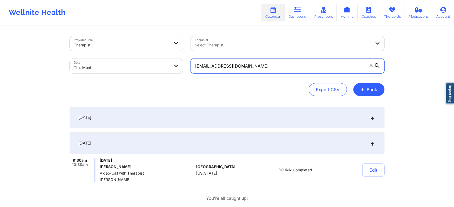
drag, startPoint x: 276, startPoint y: 67, endPoint x: 131, endPoint y: 63, distance: 145.4
click at [131, 63] on div "Provider Role Therapist Therapist Select Therapist Date This Month [EMAIL_ADDRE…" at bounding box center [227, 54] width 322 height 45
paste input "[EMAIL_ADDRESS]"
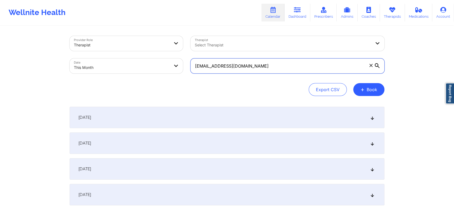
type input "[EMAIL_ADDRESS][DOMAIN_NAME]"
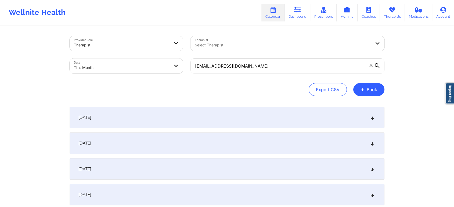
click at [109, 143] on div "[DATE]" at bounding box center [227, 143] width 315 height 21
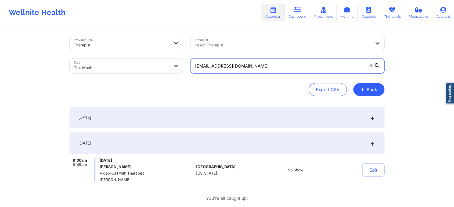
drag, startPoint x: 277, startPoint y: 70, endPoint x: 191, endPoint y: 49, distance: 88.1
click at [191, 49] on div "Provider Role Therapist Therapist Select Therapist Date This Month [EMAIL_ADDRE…" at bounding box center [227, 54] width 322 height 45
drag, startPoint x: 274, startPoint y: 68, endPoint x: 190, endPoint y: 58, distance: 84.5
click at [190, 58] on div "[EMAIL_ADDRESS][DOMAIN_NAME]" at bounding box center [288, 66] width 202 height 23
drag, startPoint x: 275, startPoint y: 67, endPoint x: 189, endPoint y: 49, distance: 87.6
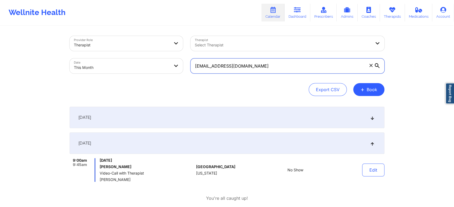
click at [189, 49] on div "Provider Role Therapist Therapist Select Therapist Date This Month [EMAIL_ADDRE…" at bounding box center [227, 54] width 322 height 45
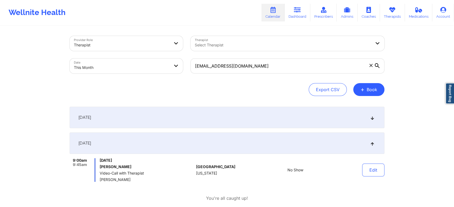
click at [176, 125] on div "[DATE]" at bounding box center [227, 117] width 315 height 21
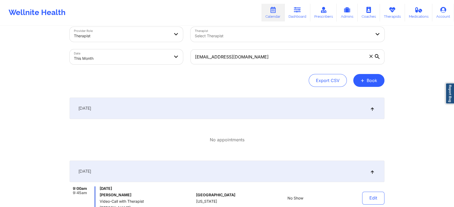
scroll to position [8, 0]
